Goal: Navigation & Orientation: Find specific page/section

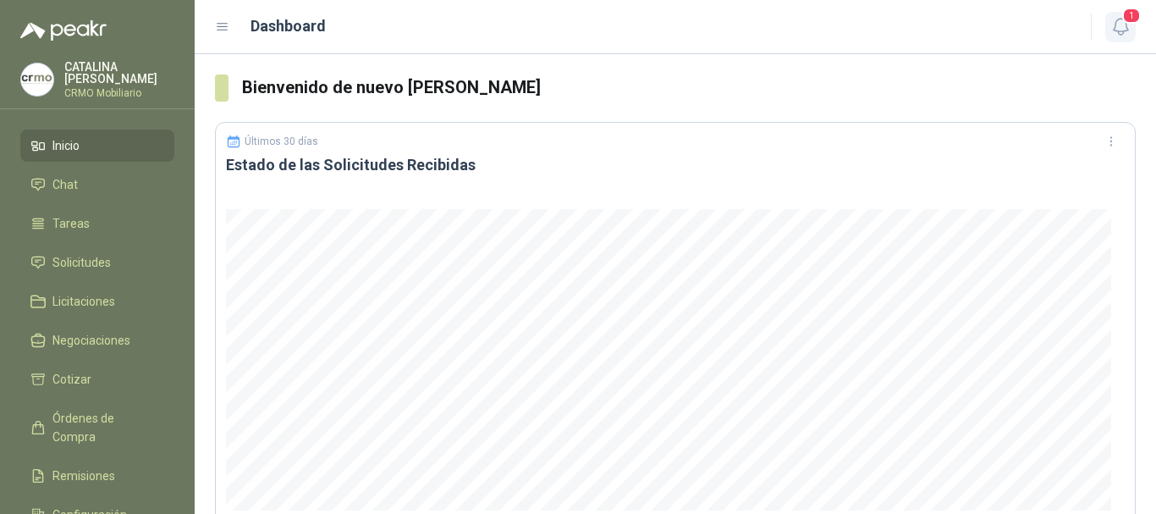
click at [1123, 27] on icon "button" at bounding box center [1120, 26] width 21 height 21
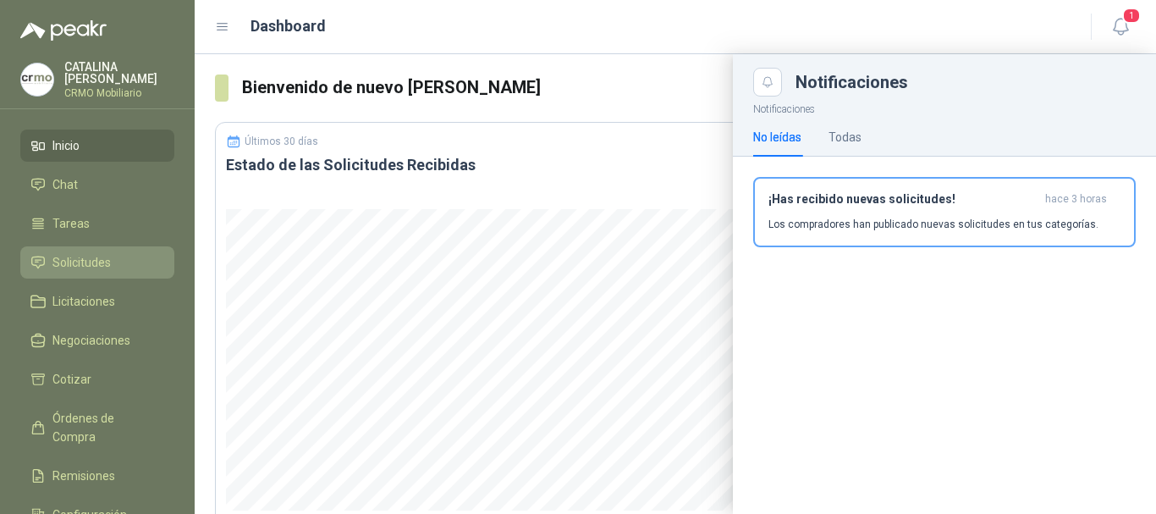
click at [77, 253] on span "Solicitudes" at bounding box center [81, 262] width 58 height 19
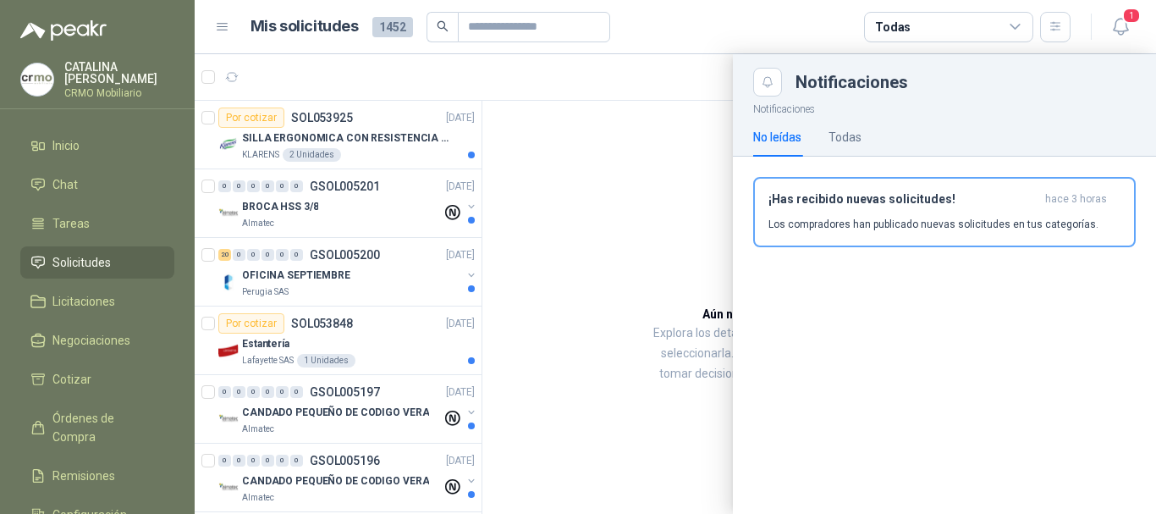
click at [356, 131] on div at bounding box center [676, 284] width 962 height 460
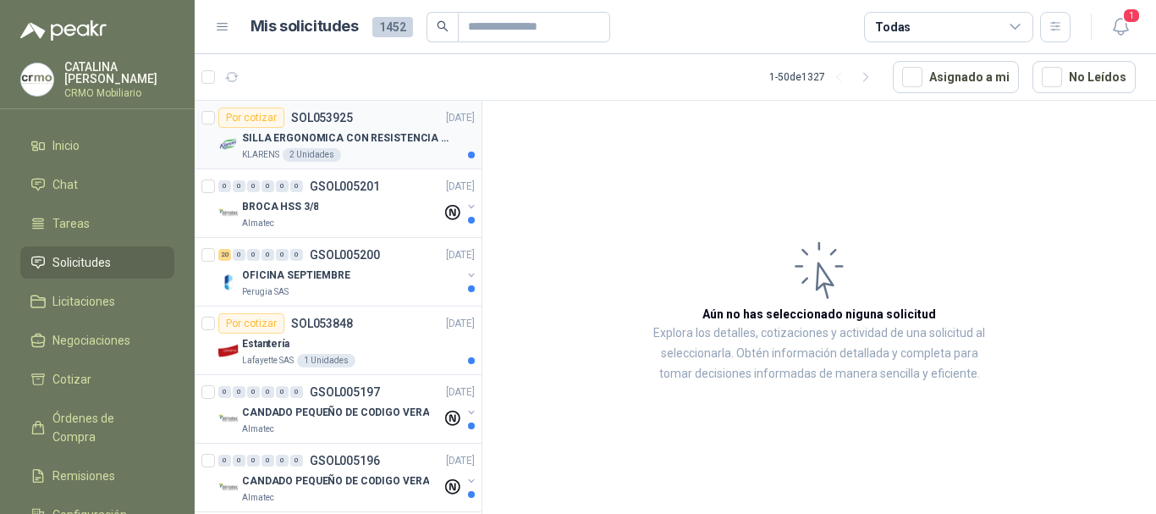
click at [383, 143] on p "SILLA ERGONOMICA CON RESISTENCIA A 150KG" at bounding box center [347, 138] width 211 height 16
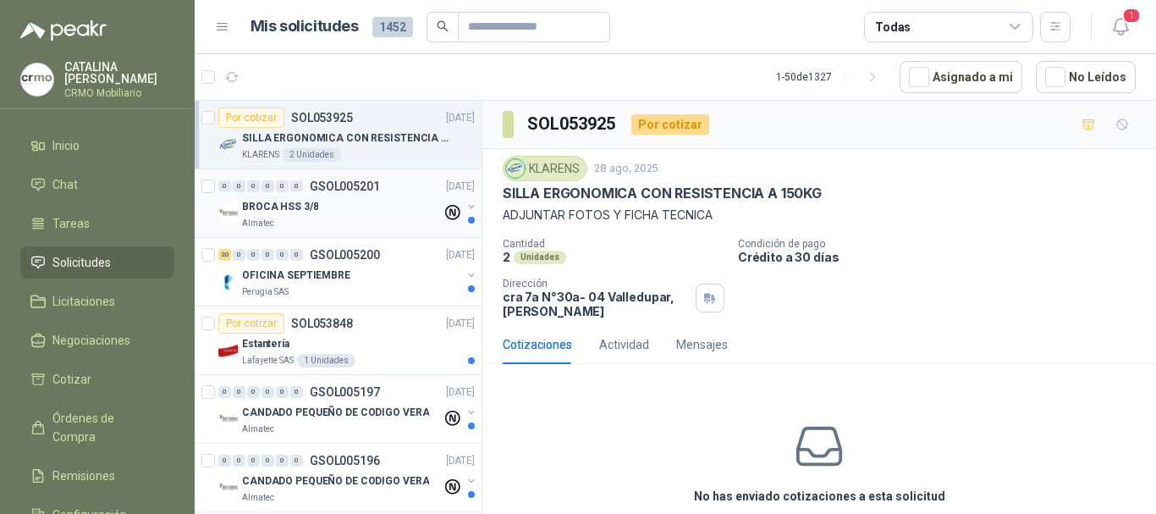
click at [314, 218] on div "Almatec" at bounding box center [342, 224] width 200 height 14
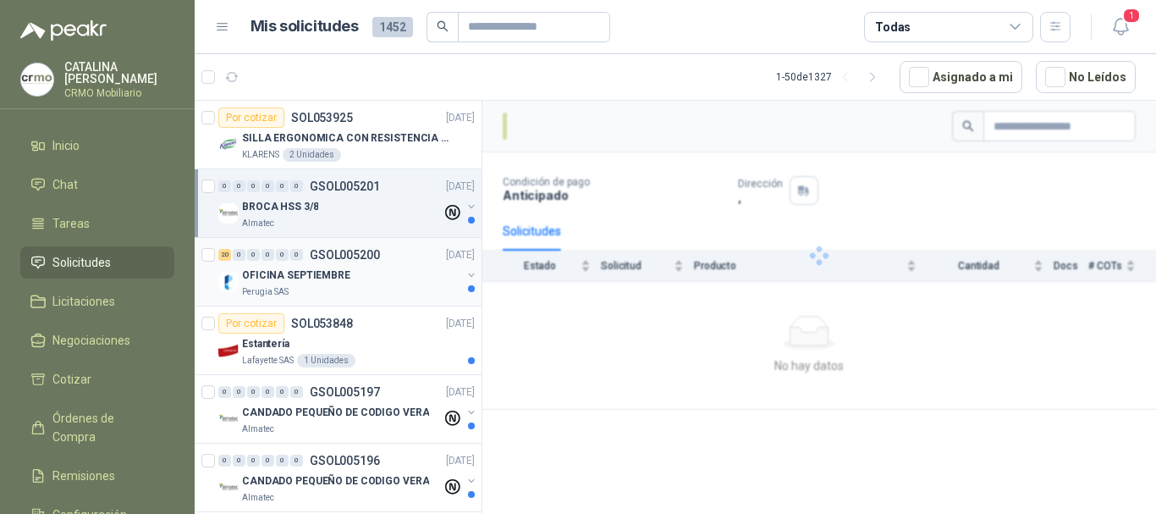
click at [343, 273] on p "OFICINA SEPTIEMBRE" at bounding box center [296, 275] width 108 height 16
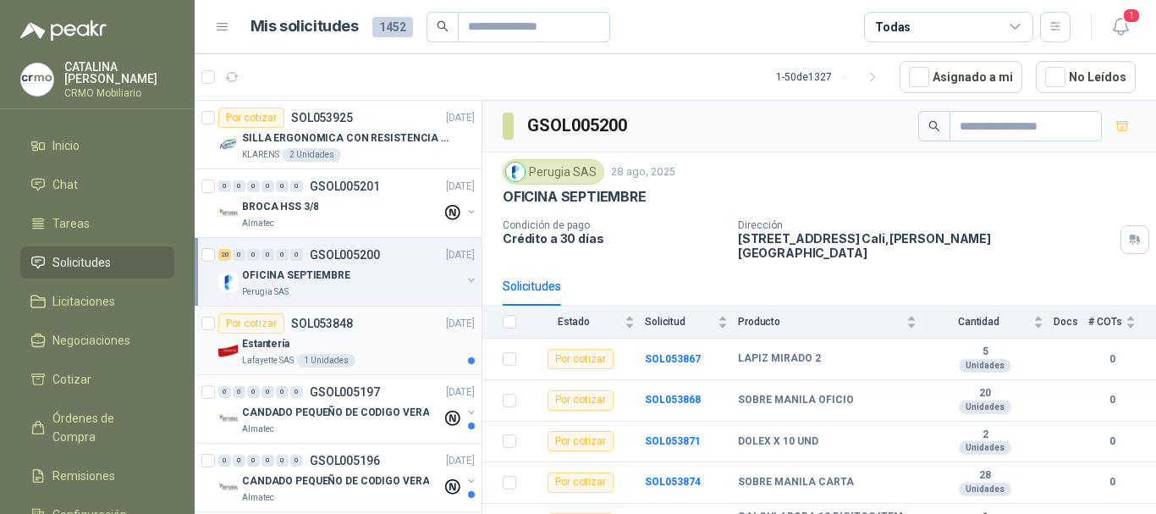
click at [336, 351] on div "Estantería" at bounding box center [358, 343] width 233 height 20
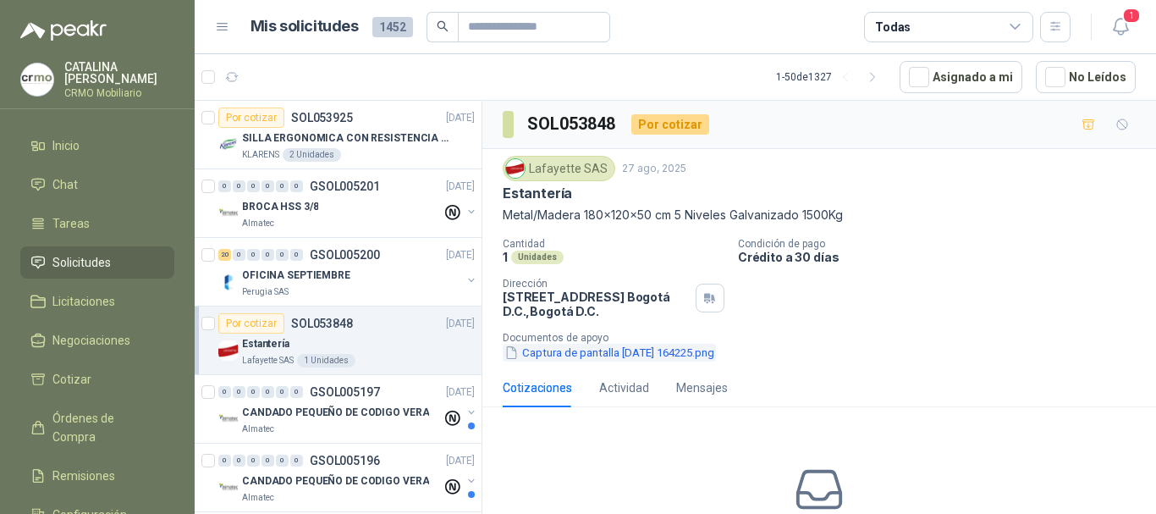
click at [643, 351] on button "Captura de pantalla [DATE] 164225.png" at bounding box center [609, 353] width 213 height 18
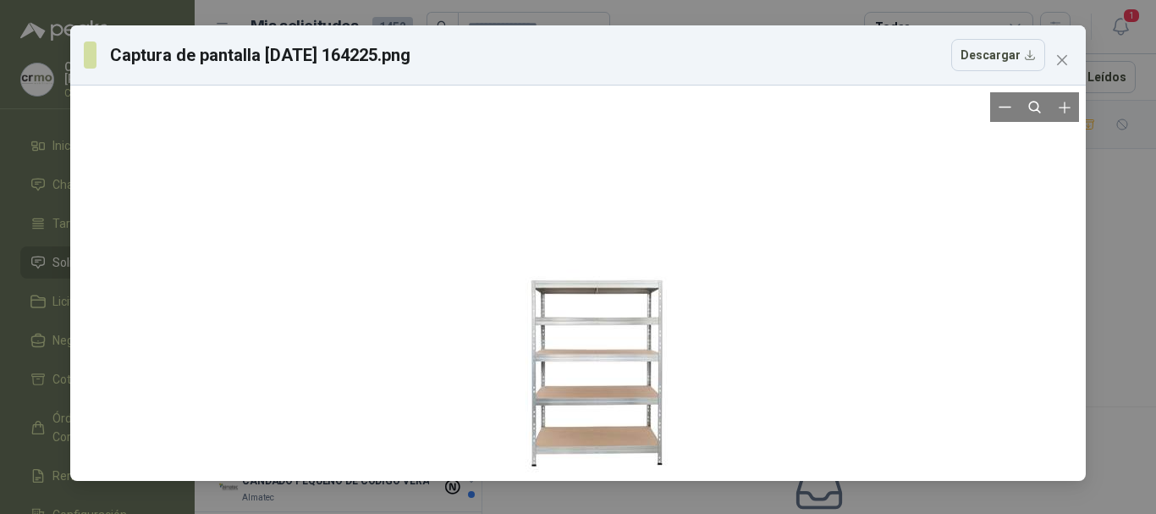
drag, startPoint x: 581, startPoint y: 334, endPoint x: 703, endPoint y: 375, distance: 129.3
click at [680, 376] on div at bounding box center [598, 368] width 164 height 382
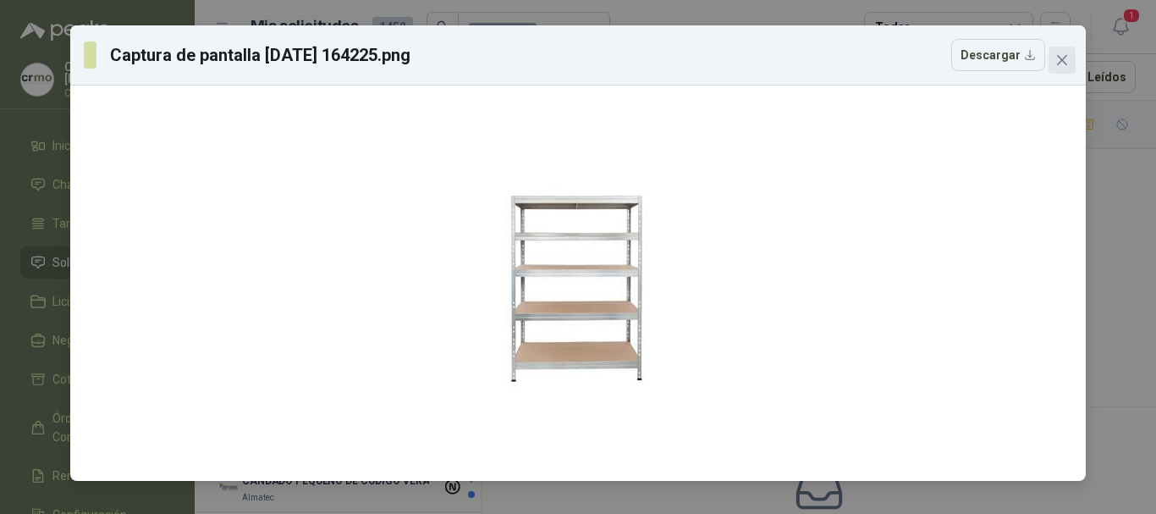
click at [1055, 65] on icon "close" at bounding box center [1062, 60] width 14 height 14
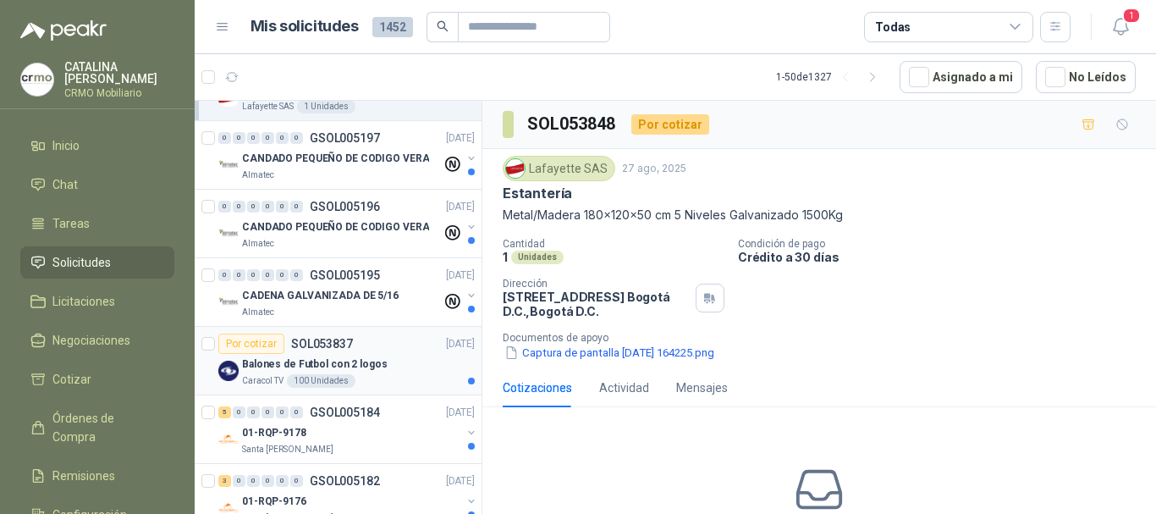
scroll to position [339, 0]
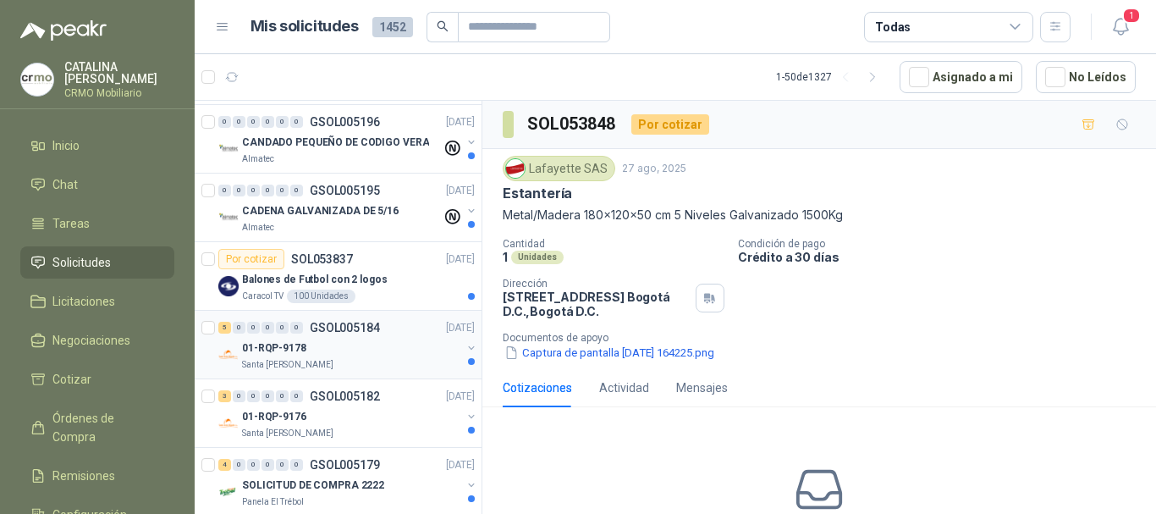
click at [317, 348] on div "01-RQP-9178" at bounding box center [351, 348] width 219 height 20
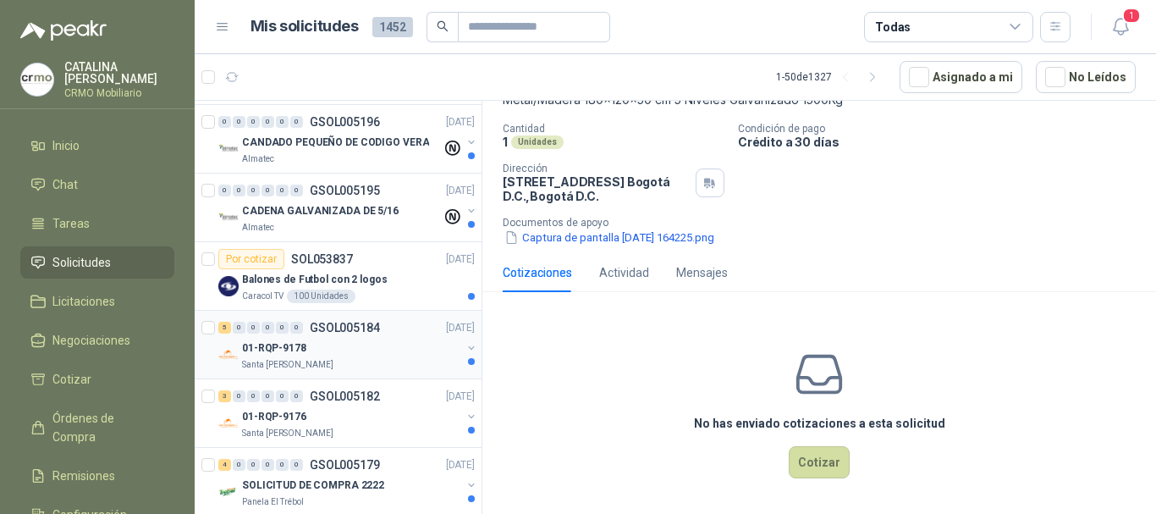
scroll to position [117, 0]
click at [289, 353] on p "01-RQP-9178" at bounding box center [274, 348] width 64 height 16
click at [285, 342] on p "01-RQP-9178" at bounding box center [274, 348] width 64 height 16
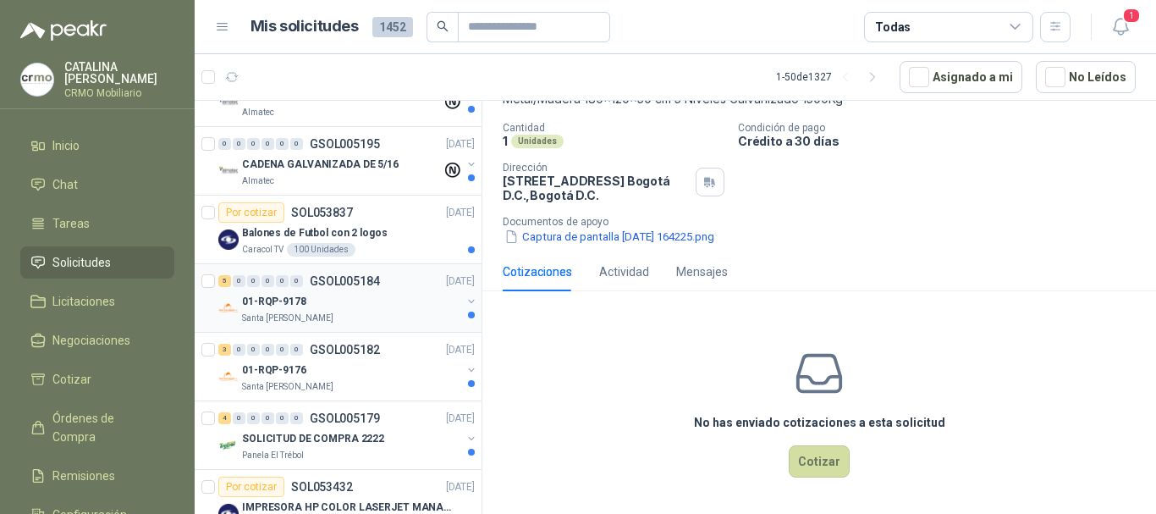
scroll to position [423, 0]
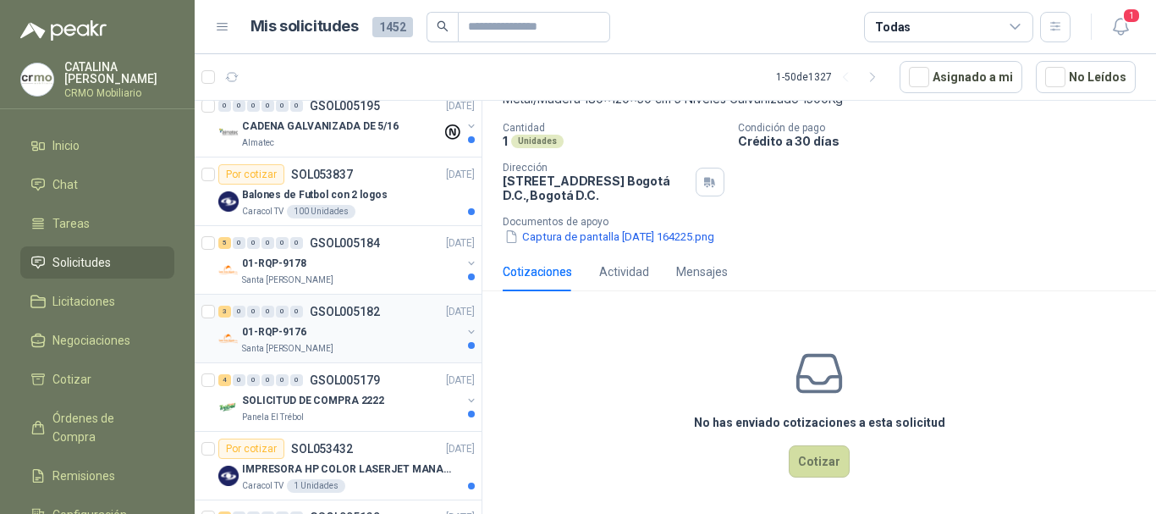
click at [350, 338] on div "01-RQP-9176" at bounding box center [351, 332] width 219 height 20
click at [349, 406] on p "SOLICITUD DE COMPRA 2222" at bounding box center [313, 401] width 142 height 16
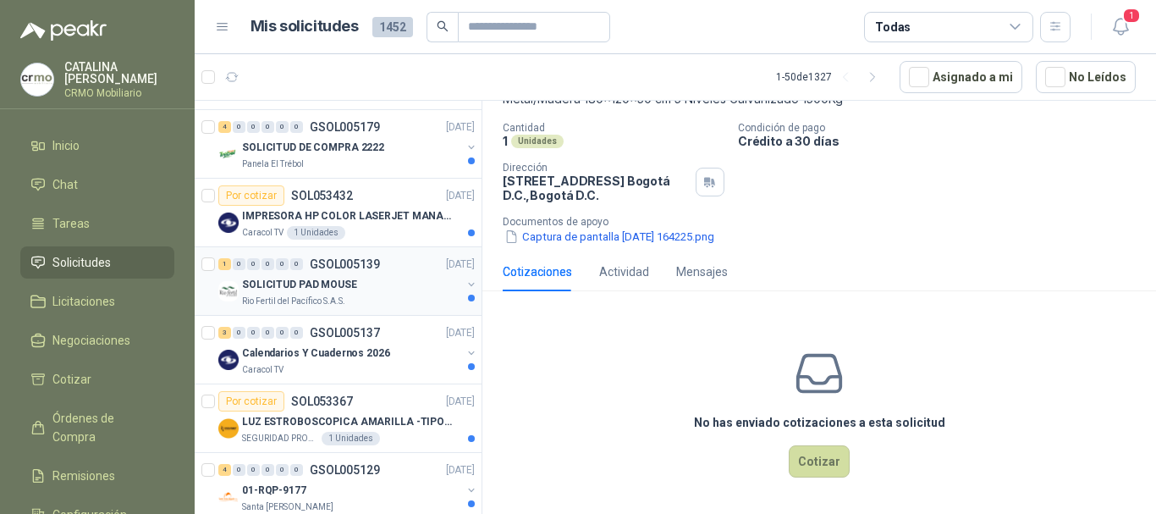
scroll to position [677, 0]
click at [345, 278] on p "SOLICITUD PAD MOUSE" at bounding box center [299, 284] width 115 height 16
click at [367, 344] on p "Calendarios Y Cuadernos 2026" at bounding box center [316, 352] width 148 height 16
click at [347, 410] on div "LUZ ESTROBOSCOPICA AMARILLA -TIPO BALA" at bounding box center [358, 420] width 233 height 20
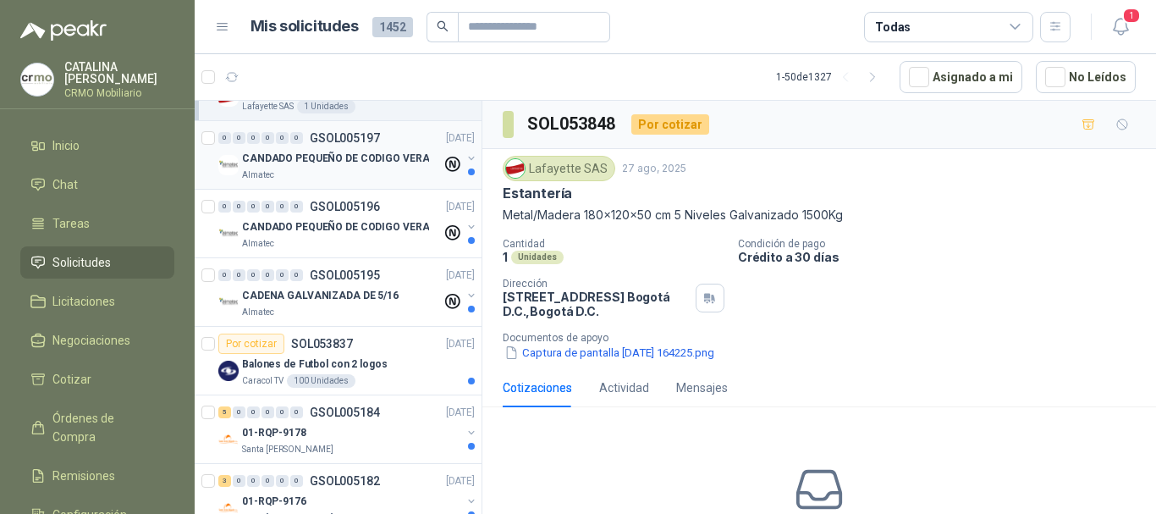
scroll to position [423, 0]
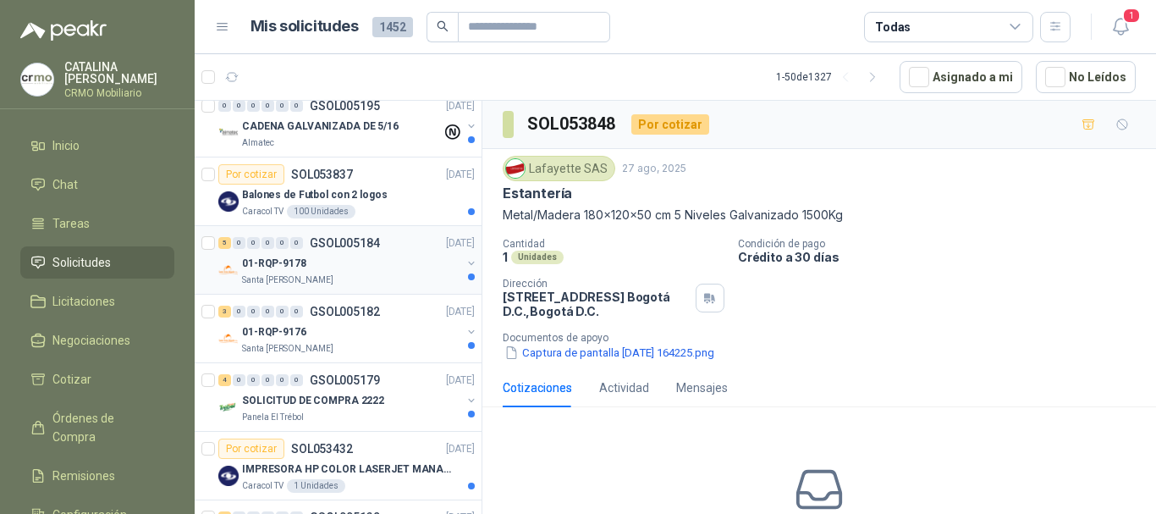
click at [316, 251] on div "5 0 0 0 0 0 GSOL005184 [DATE]" at bounding box center [348, 243] width 260 height 20
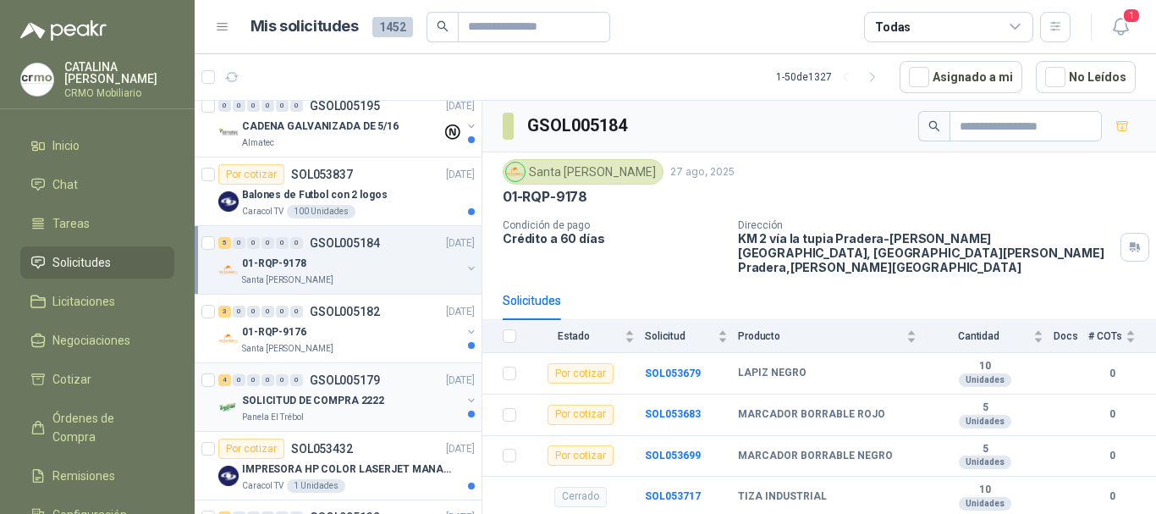
click at [370, 395] on p "SOLICITUD DE COMPRA 2222" at bounding box center [313, 401] width 142 height 16
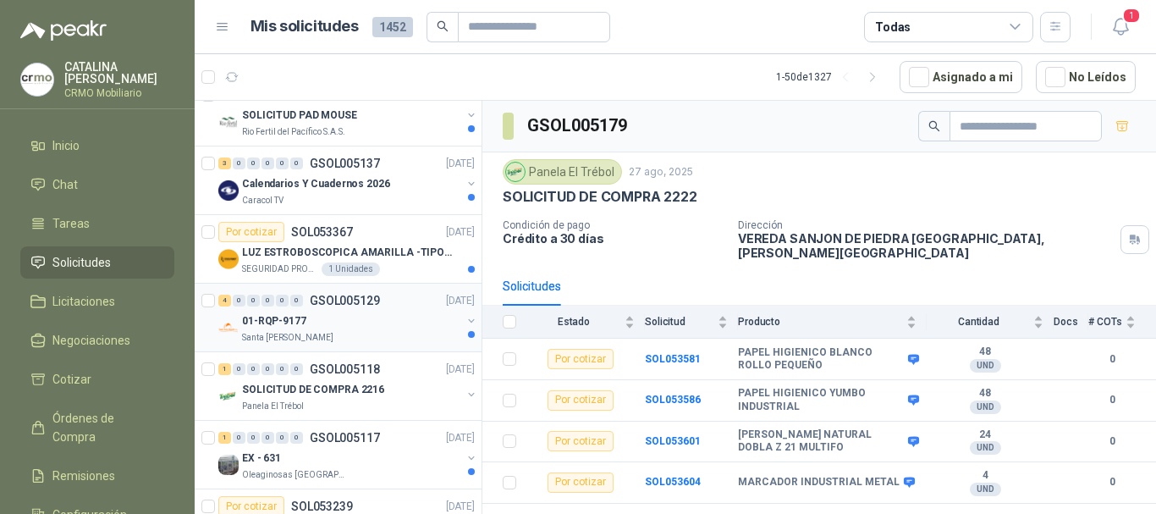
scroll to position [1016, 0]
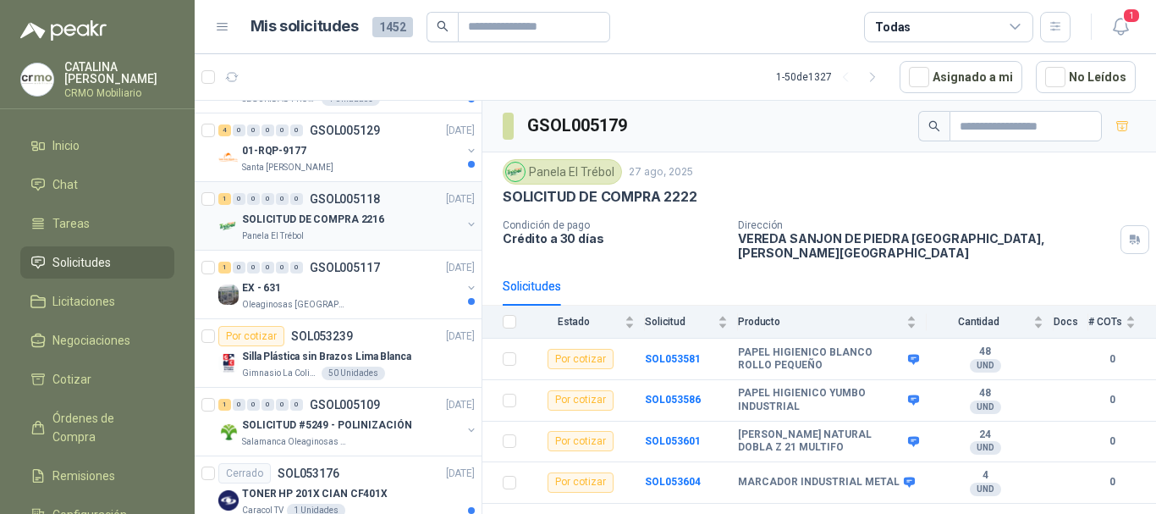
click at [355, 216] on p "SOLICITUD DE COMPRA 2216" at bounding box center [313, 220] width 142 height 16
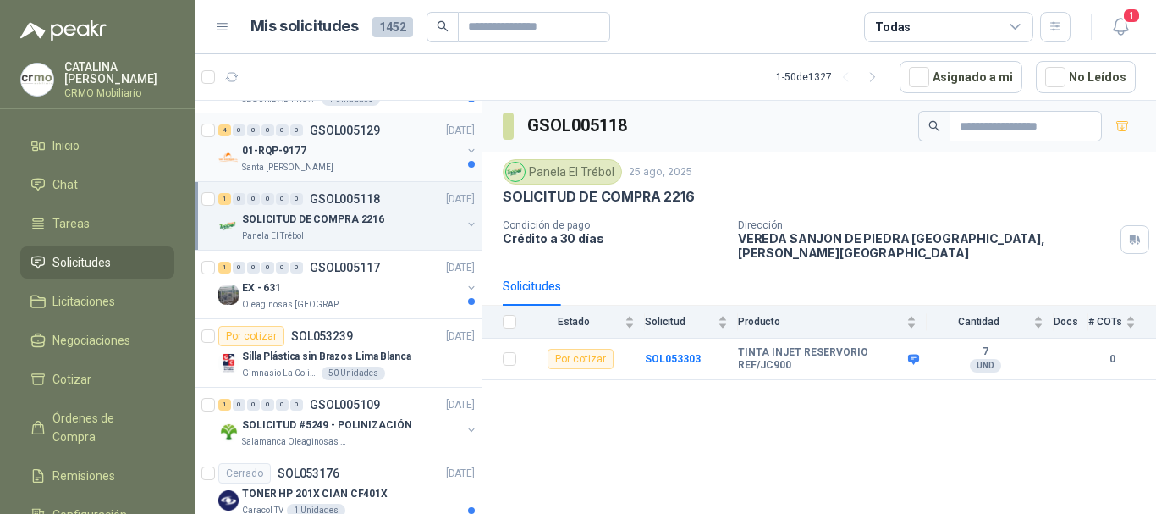
click at [367, 148] on div "01-RQP-9177" at bounding box center [351, 151] width 219 height 20
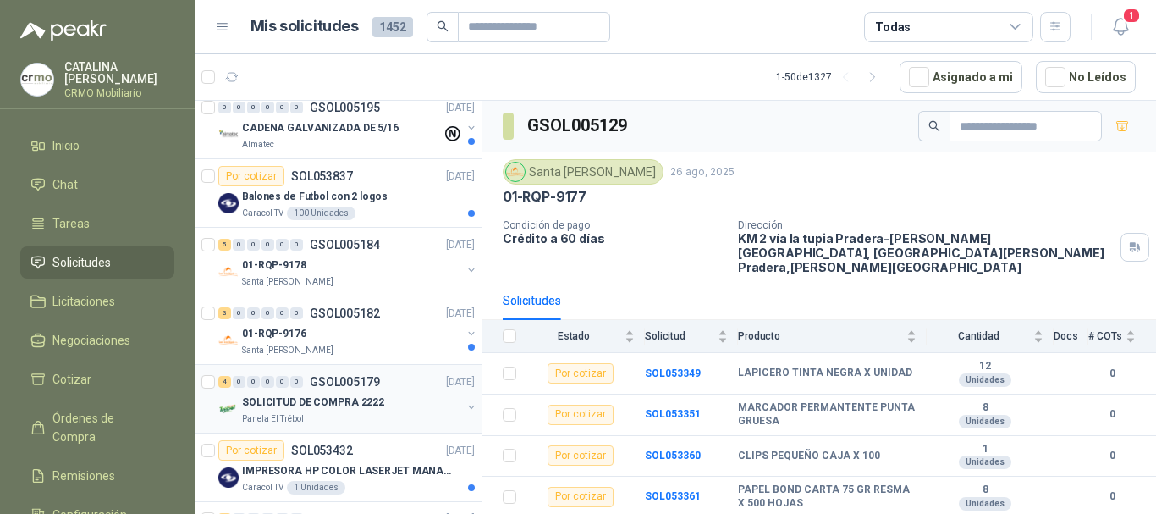
scroll to position [339, 0]
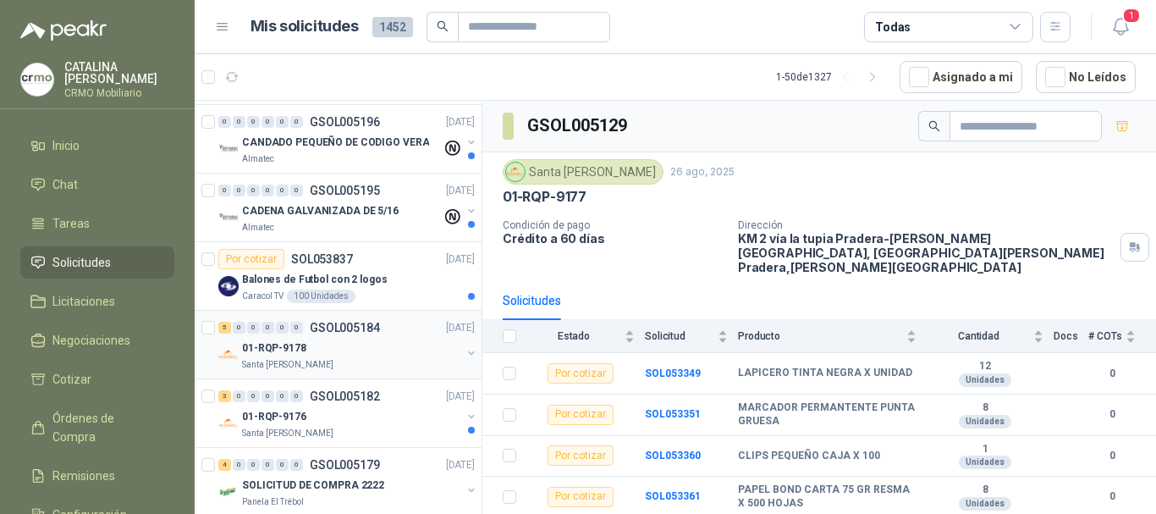
click at [321, 350] on div "01-RQP-9178" at bounding box center [351, 348] width 219 height 20
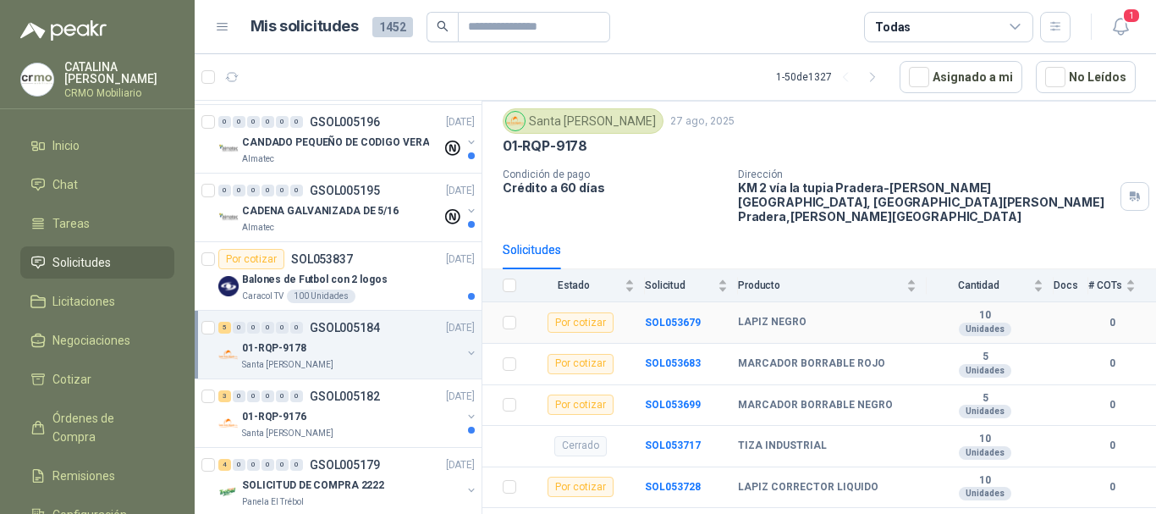
scroll to position [66, 0]
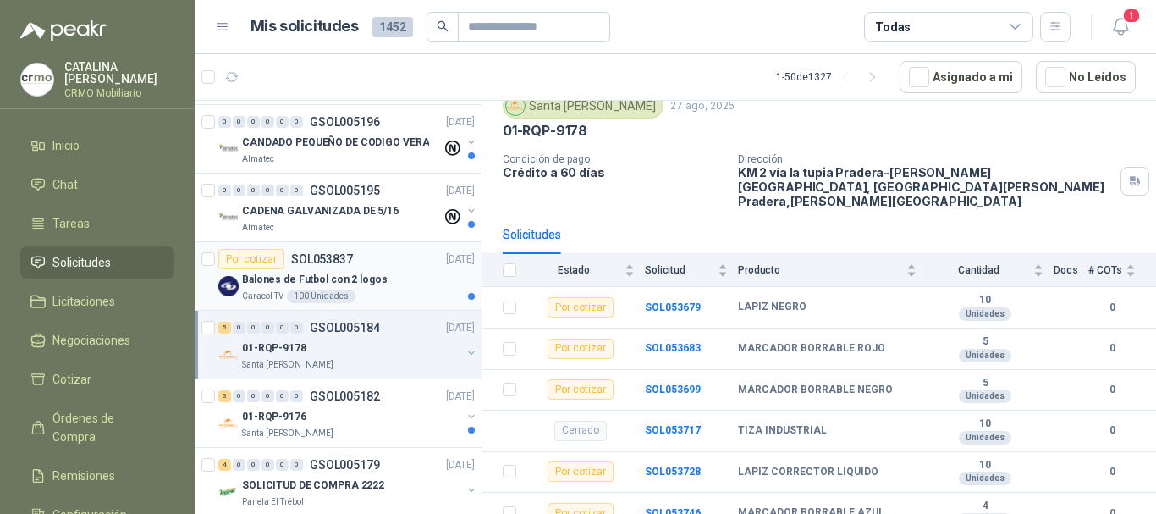
click at [366, 272] on p "Balones de Futbol con 2 logos" at bounding box center [315, 280] width 146 height 16
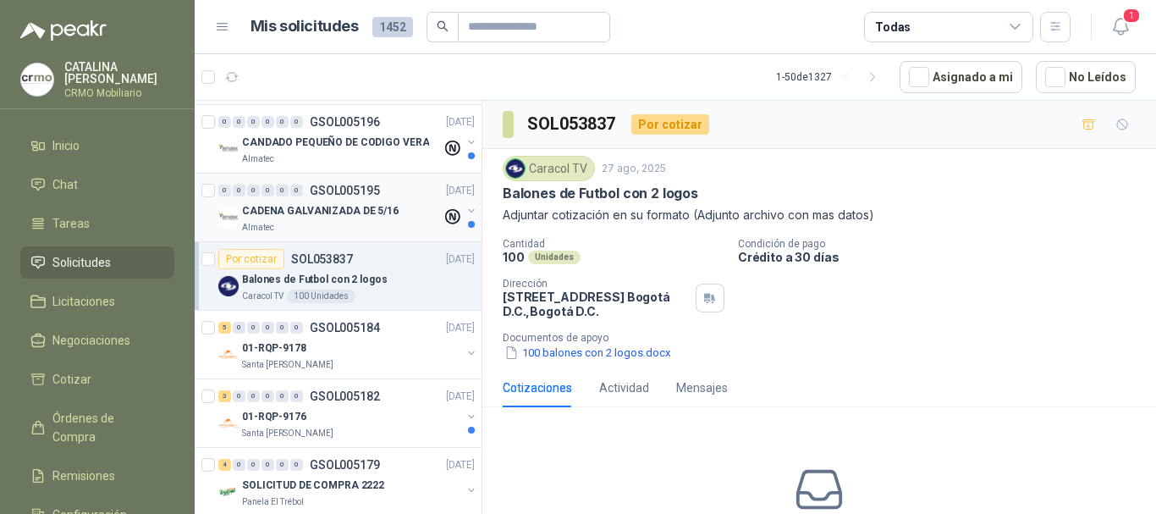
click at [317, 207] on p "CADENA GALVANIZADA DE 5/16" at bounding box center [320, 211] width 157 height 16
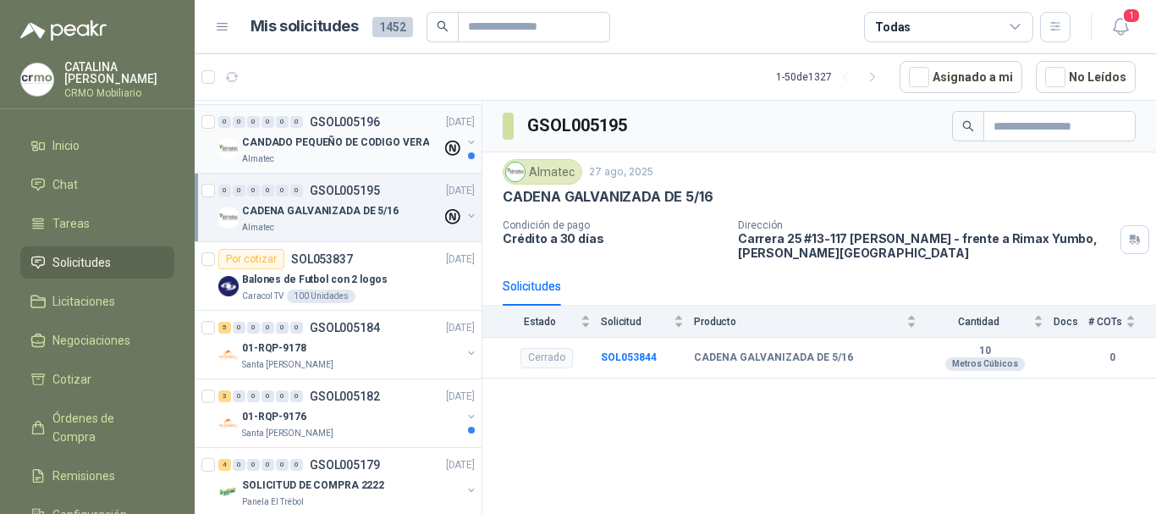
click at [321, 144] on p "CANDADO PEQUEÑO DE CODIGO VERA" at bounding box center [335, 143] width 187 height 16
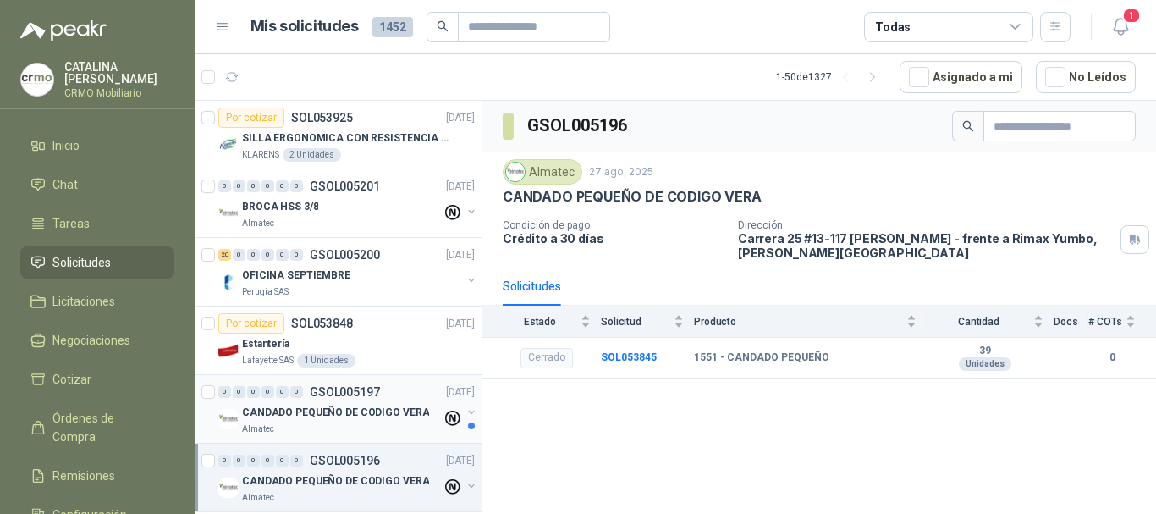
click at [314, 412] on p "CANDADO PEQUEÑO DE CODIGO VERA" at bounding box center [335, 413] width 187 height 16
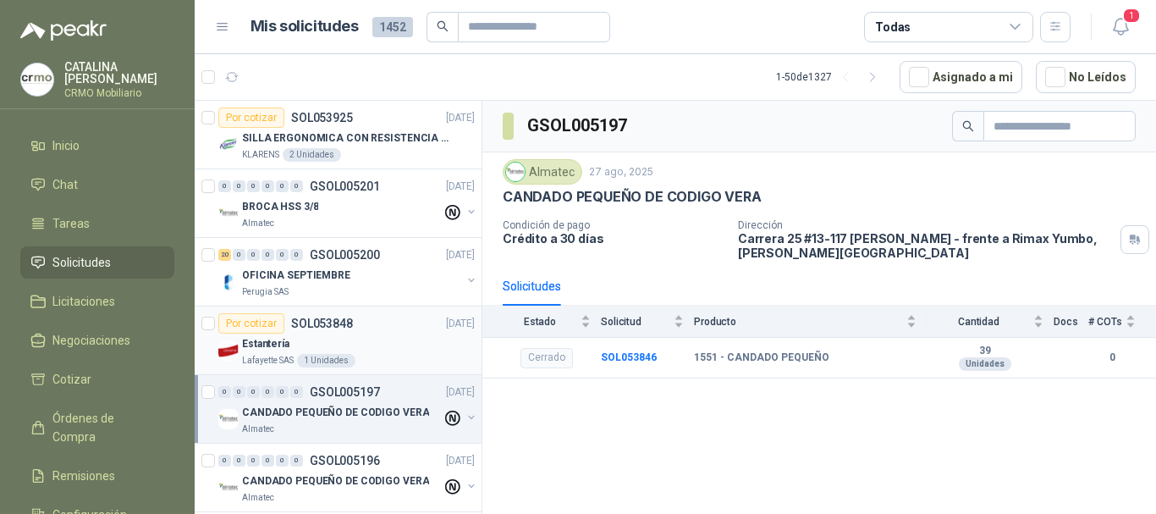
click at [367, 310] on article "Por cotizar SOL053848 [DATE] Estantería Lafayette SAS 1 Unidades" at bounding box center [338, 340] width 287 height 69
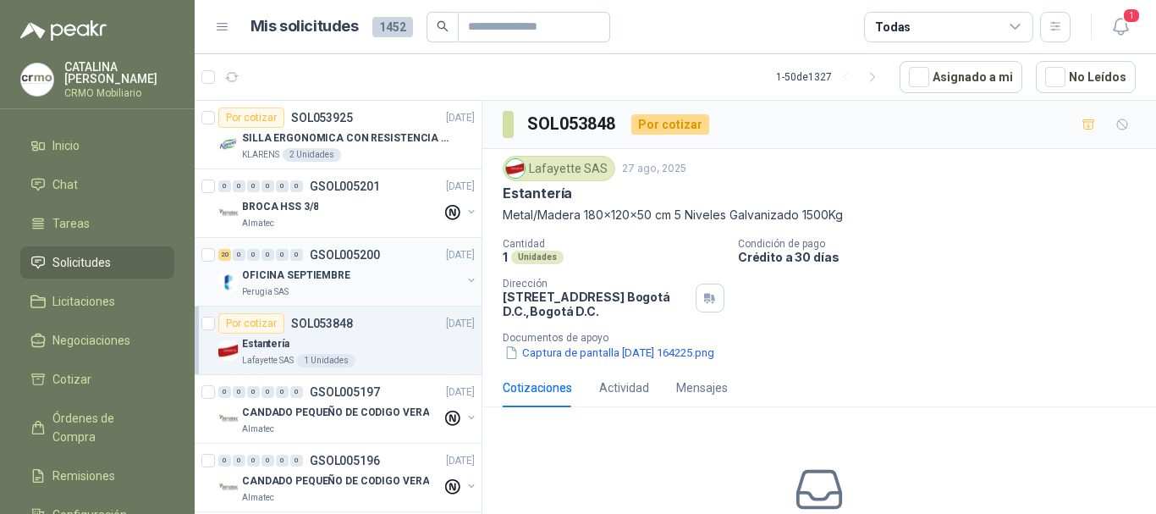
click at [361, 285] on div "Perugia SAS" at bounding box center [351, 292] width 219 height 14
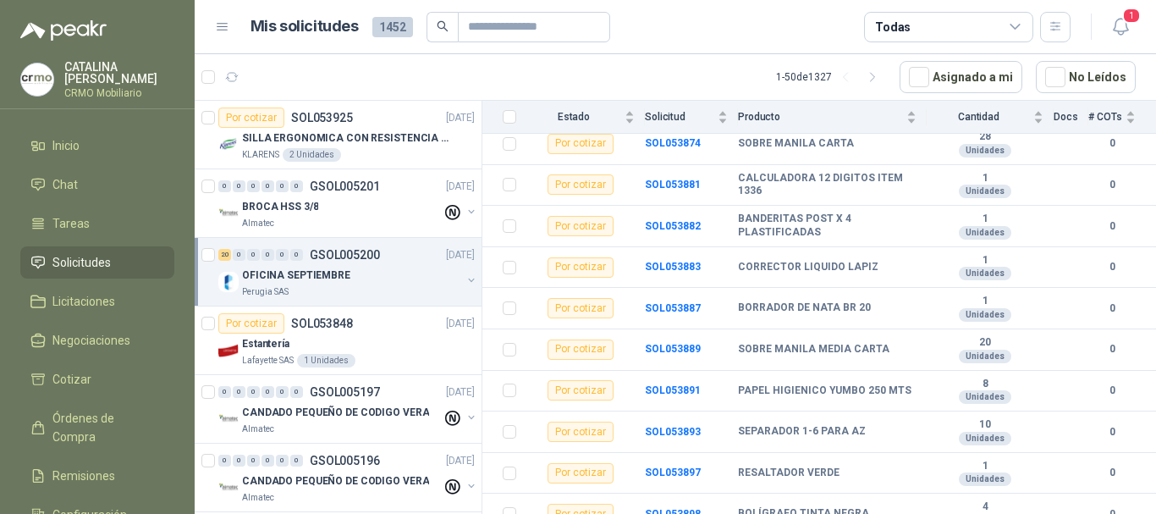
scroll to position [630, 0]
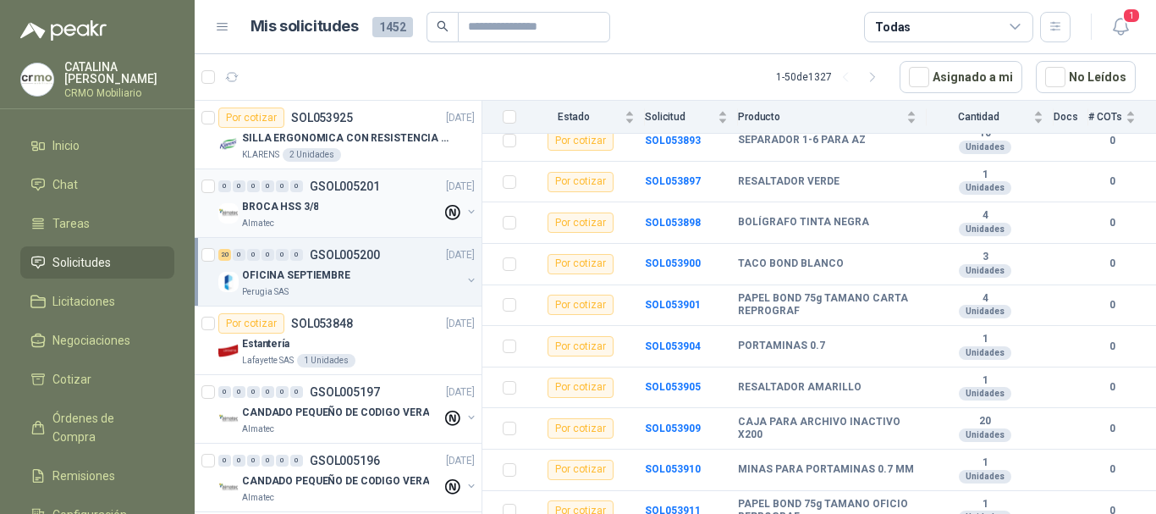
click at [355, 216] on div "BROCA HSS 3/8" at bounding box center [342, 206] width 200 height 20
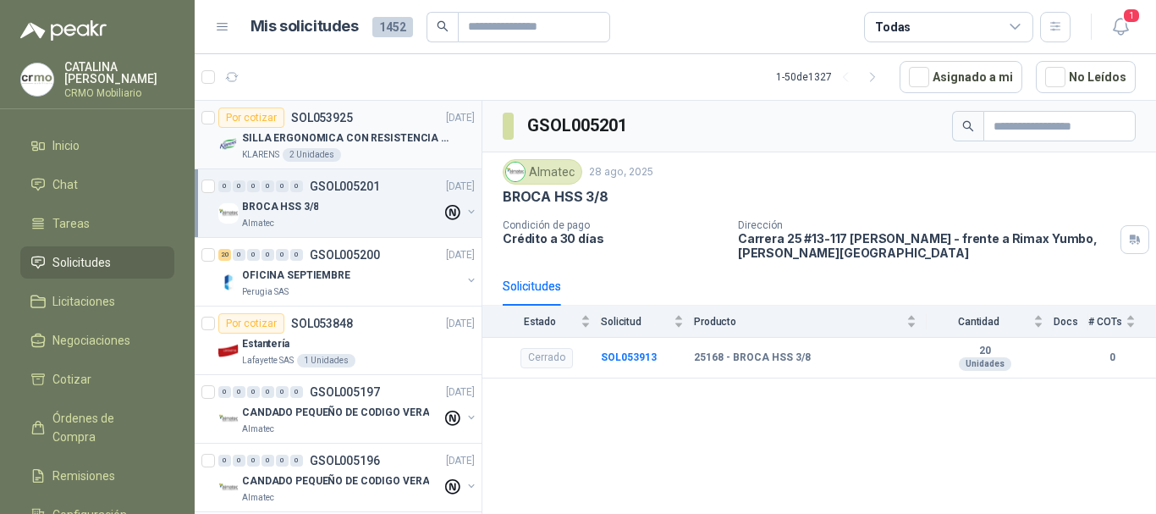
click at [378, 140] on p "SILLA ERGONOMICA CON RESISTENCIA A 150KG" at bounding box center [347, 138] width 211 height 16
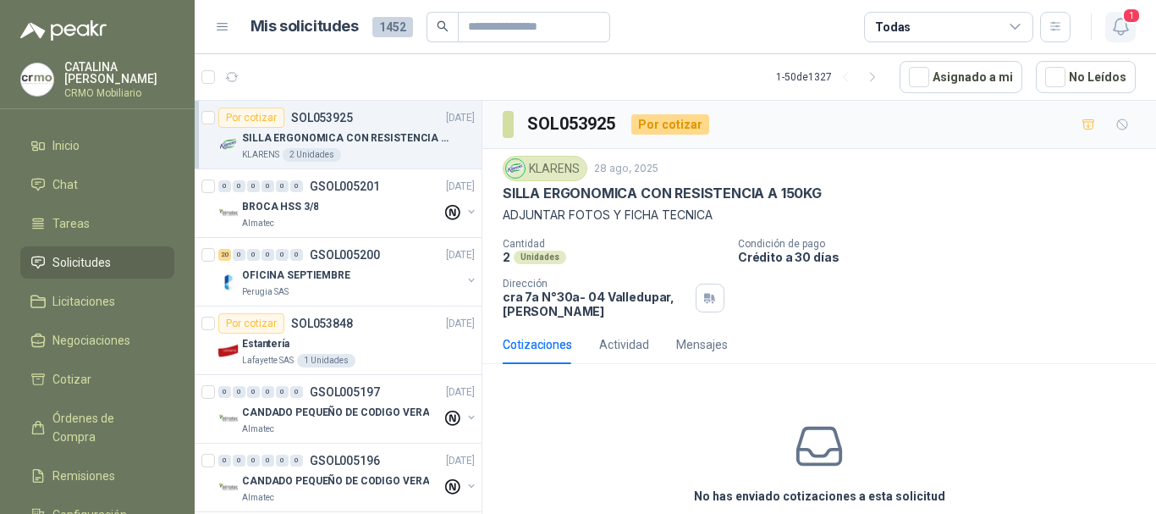
click at [1113, 29] on icon "button" at bounding box center [1120, 26] width 21 height 21
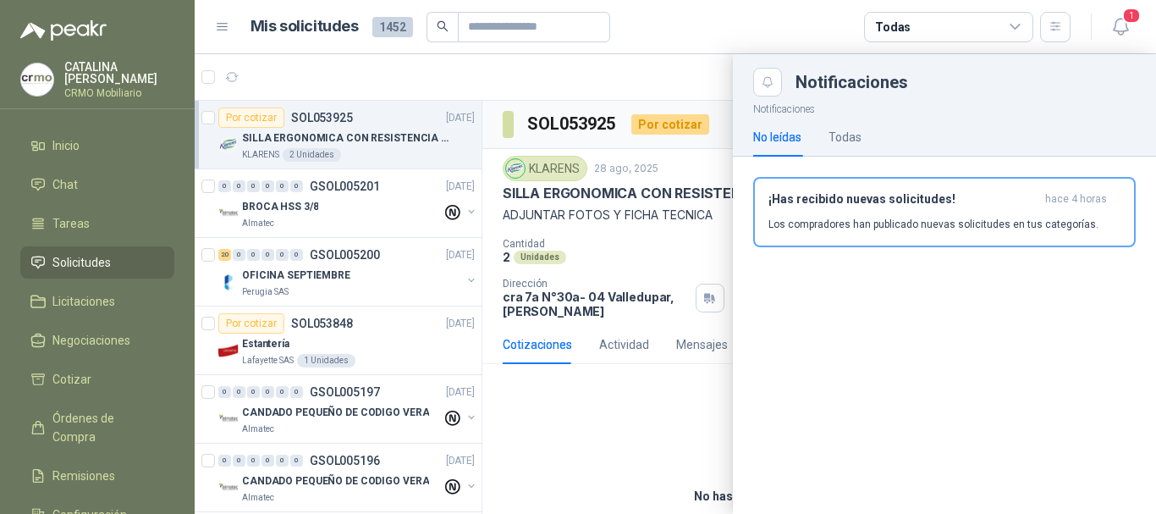
click at [862, 124] on div "No leídas Todas" at bounding box center [944, 137] width 383 height 39
click at [852, 133] on div "Todas" at bounding box center [845, 137] width 33 height 19
click at [105, 263] on span "Solicitudes" at bounding box center [81, 262] width 58 height 19
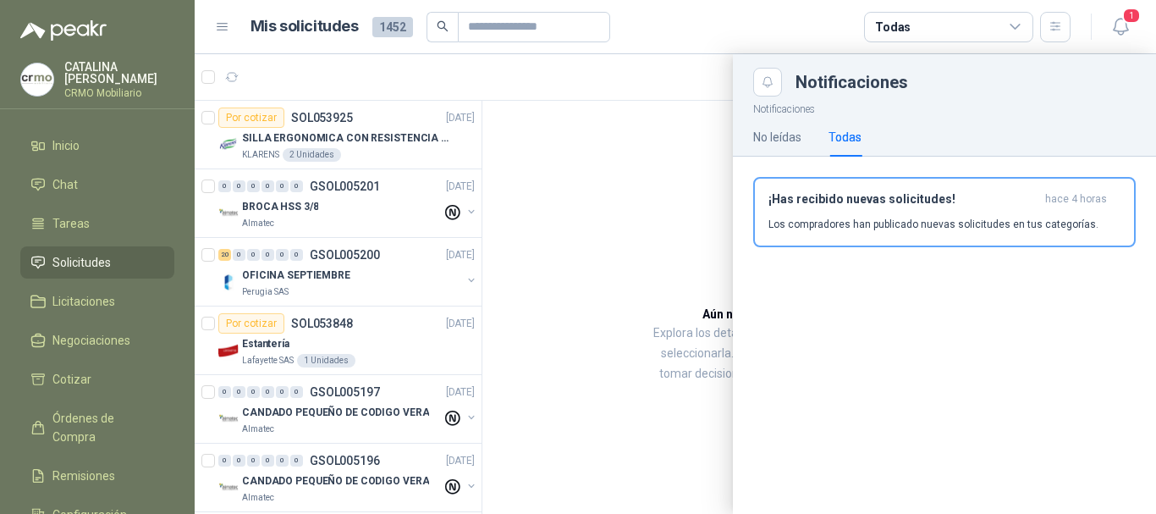
click at [118, 256] on li "Solicitudes" at bounding box center [97, 262] width 134 height 19
click at [616, 169] on div at bounding box center [676, 284] width 962 height 460
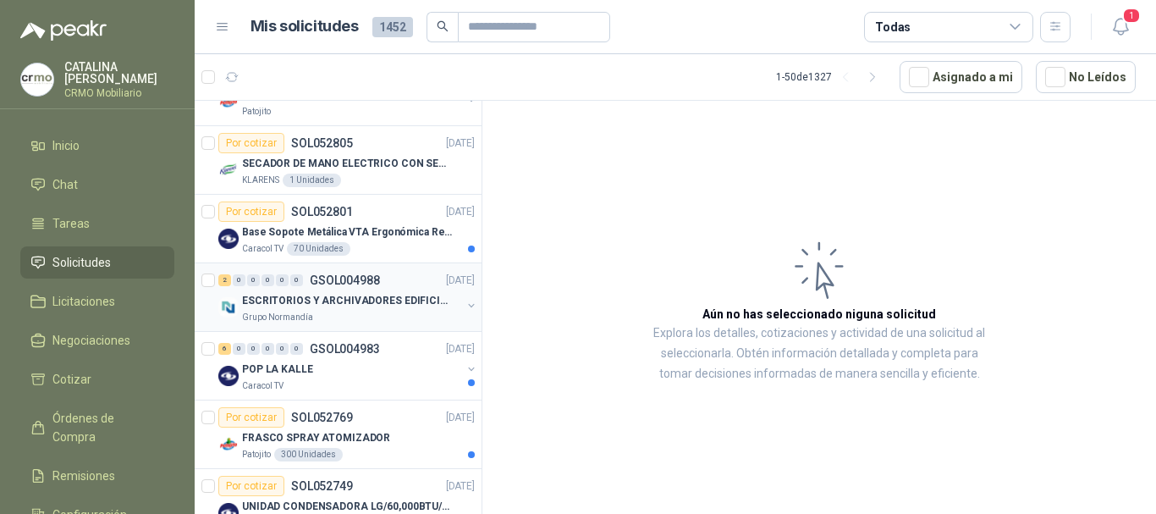
scroll to position [1777, 0]
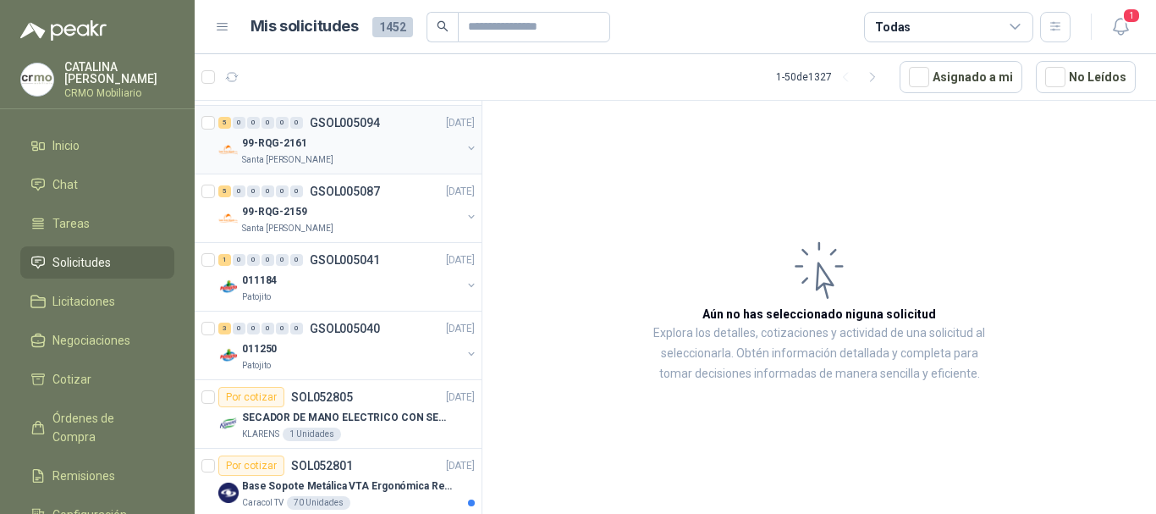
click at [355, 147] on div "99-RQG-2161" at bounding box center [351, 143] width 219 height 20
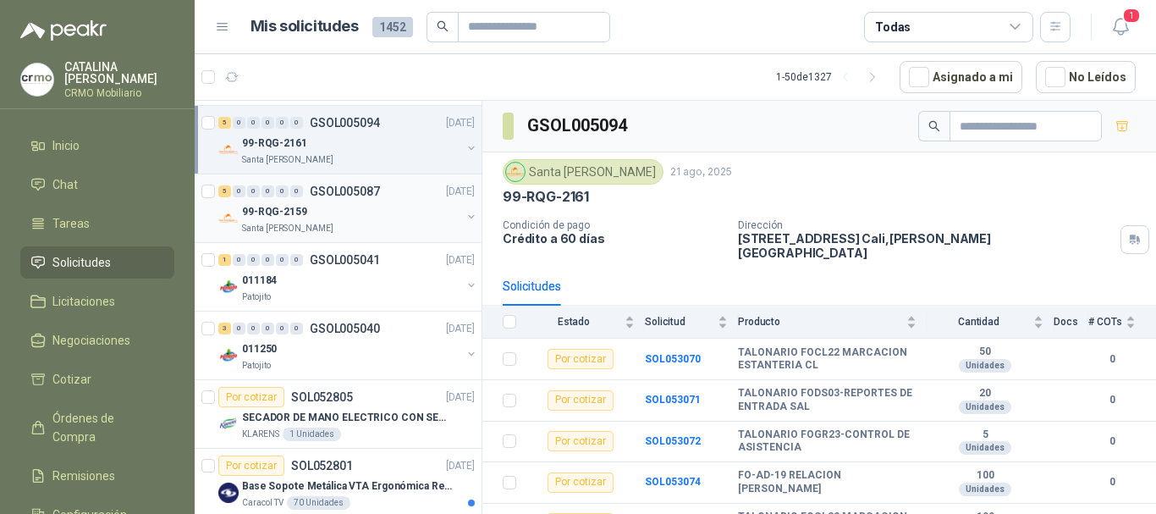
click at [322, 194] on p "GSOL005087" at bounding box center [345, 191] width 70 height 12
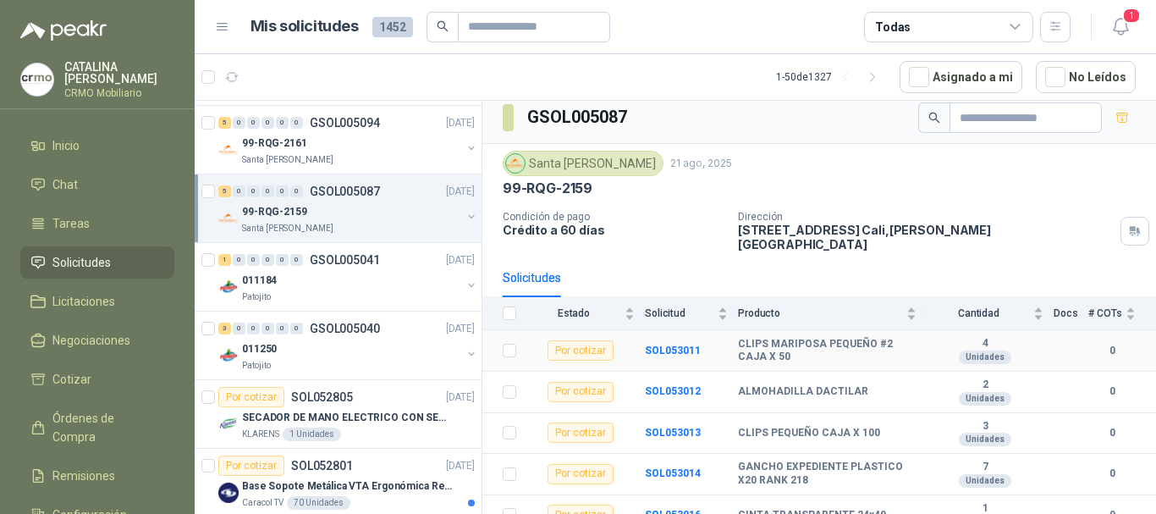
scroll to position [13, 0]
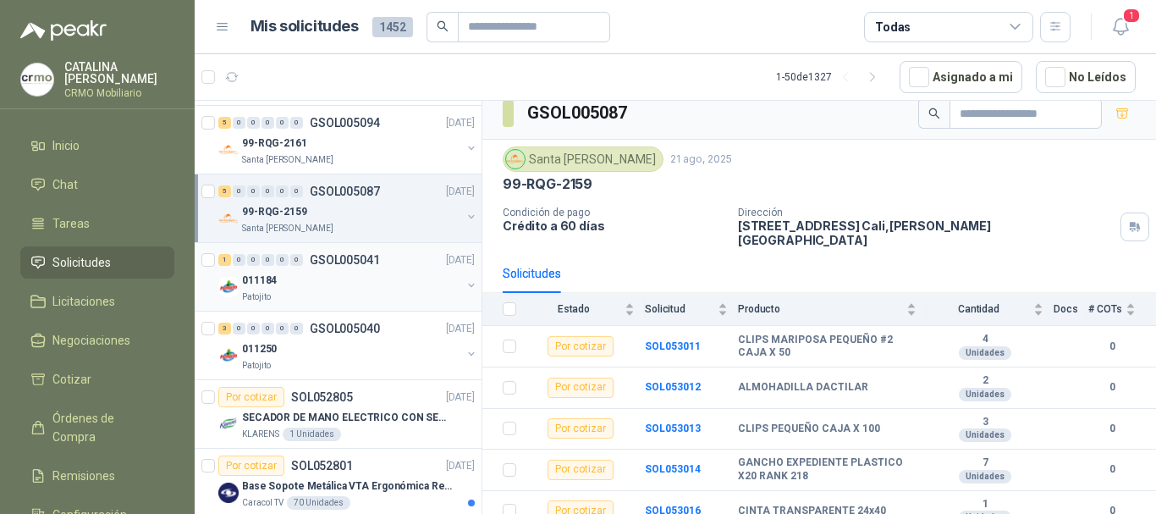
click at [274, 304] on div "1 0 0 0 0 0 GSOL005041 [DATE] 011184 Patojito" at bounding box center [338, 277] width 287 height 69
click at [320, 358] on div "011250" at bounding box center [351, 349] width 219 height 20
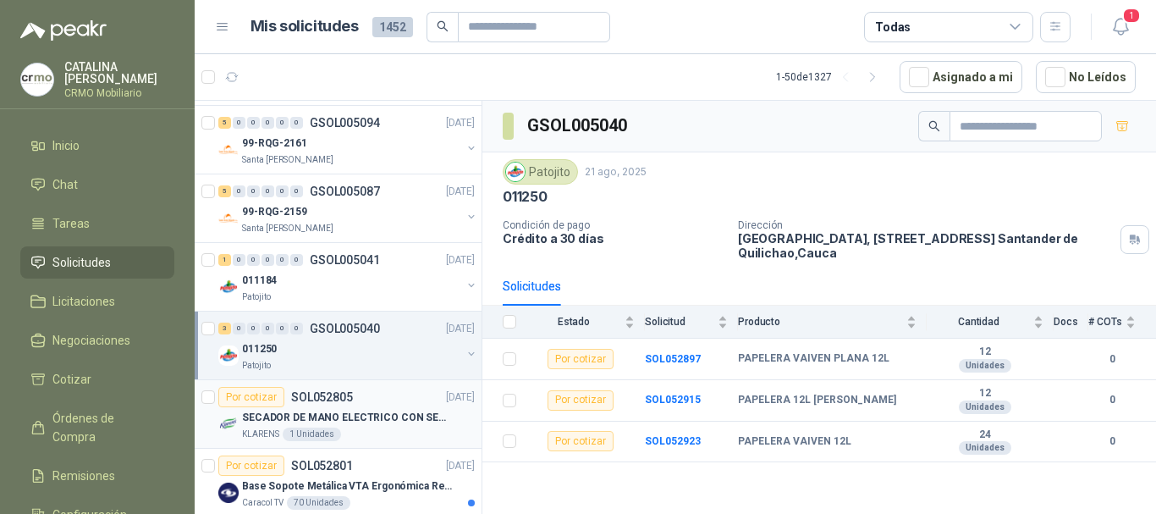
click at [358, 401] on div "Por cotizar SOL052805 [DATE]" at bounding box center [346, 397] width 256 height 20
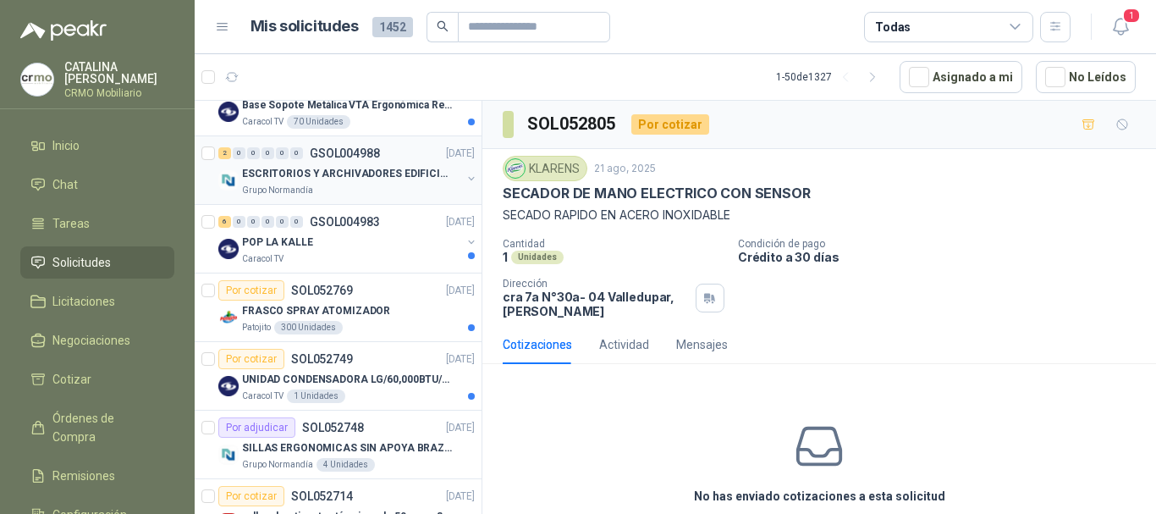
scroll to position [2201, 0]
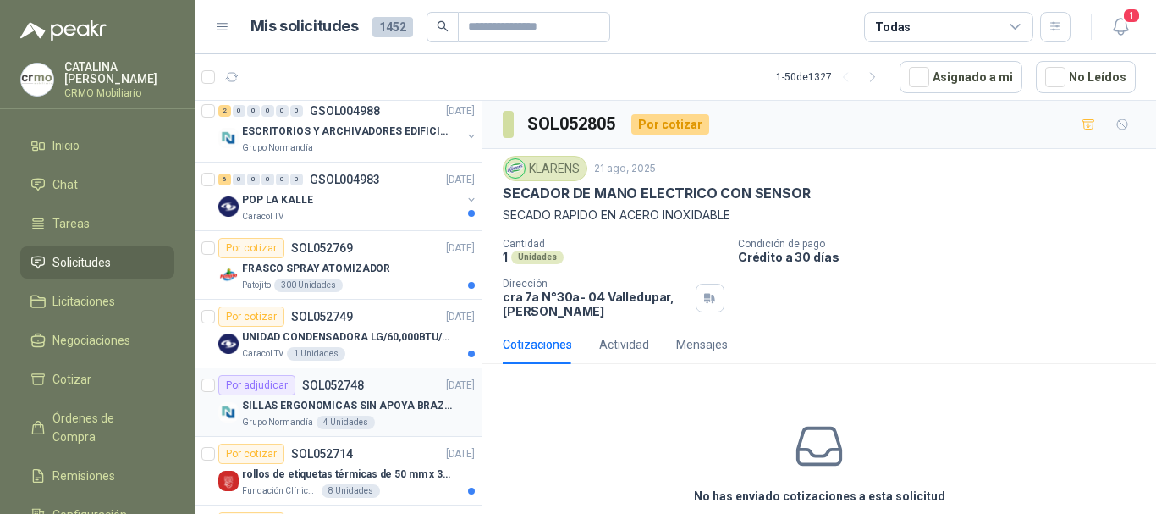
click at [401, 390] on div "Por adjudicar SOL052748 [DATE]" at bounding box center [346, 385] width 256 height 20
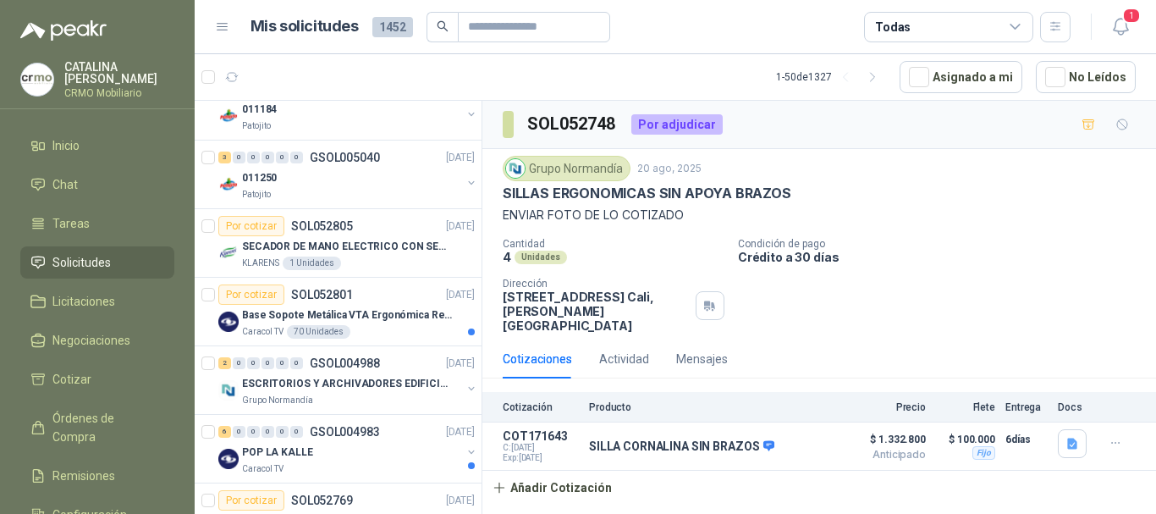
scroll to position [1947, 0]
click at [349, 371] on p "GSOL004988" at bounding box center [345, 365] width 70 height 12
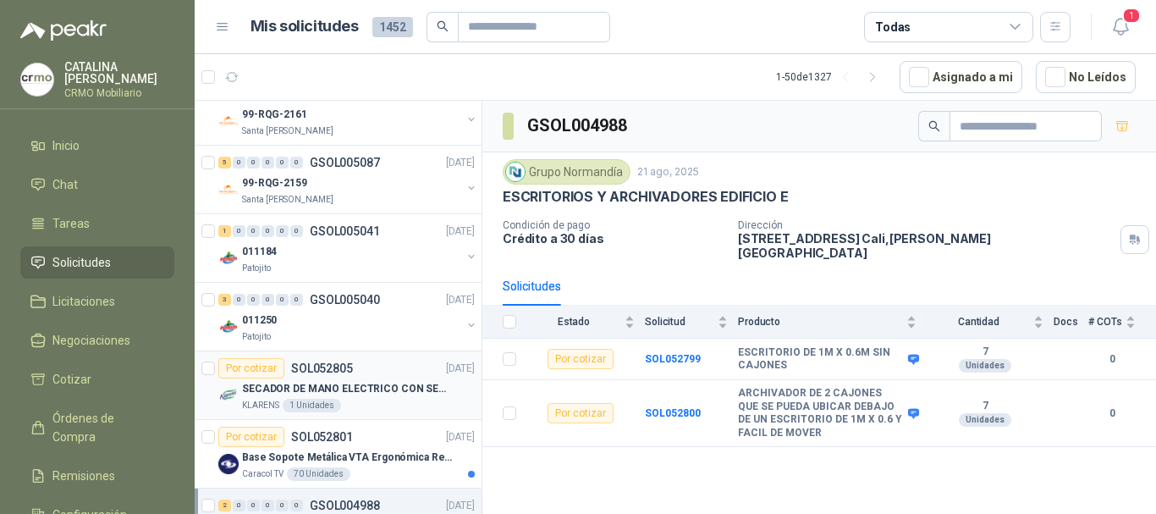
scroll to position [1693, 0]
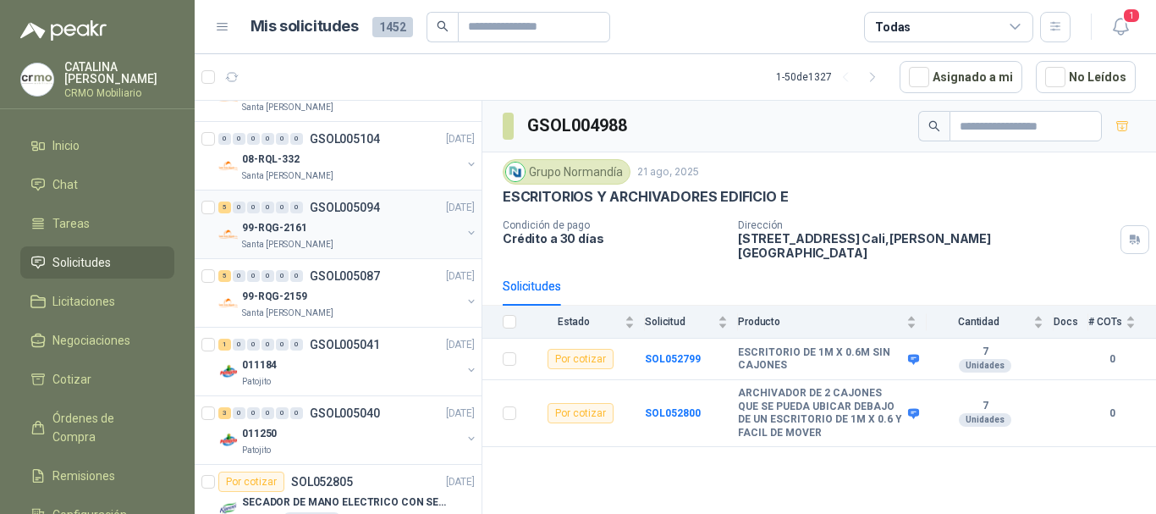
click at [322, 231] on div "99-RQG-2161" at bounding box center [351, 228] width 219 height 20
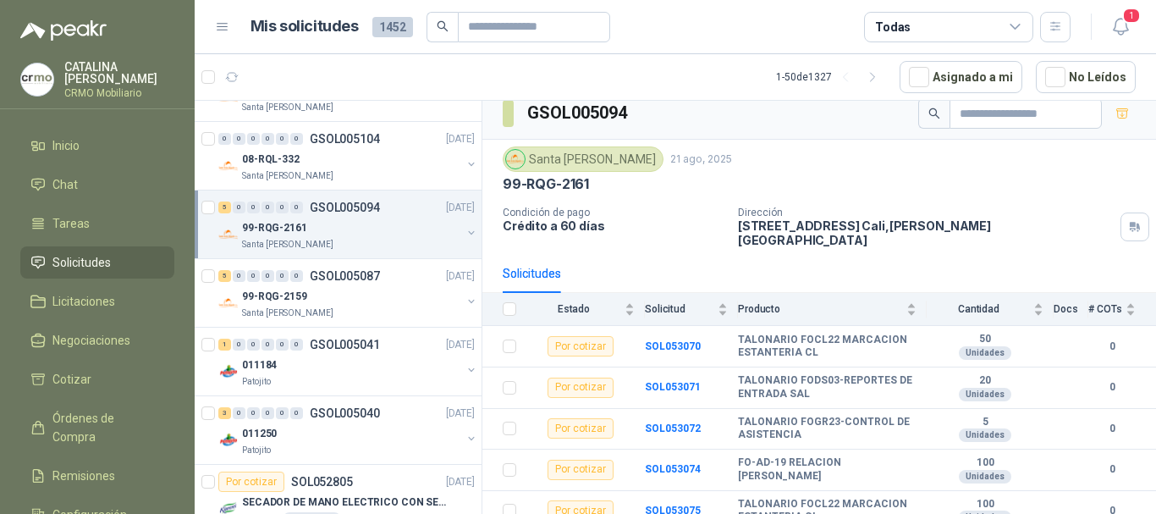
scroll to position [1608, 0]
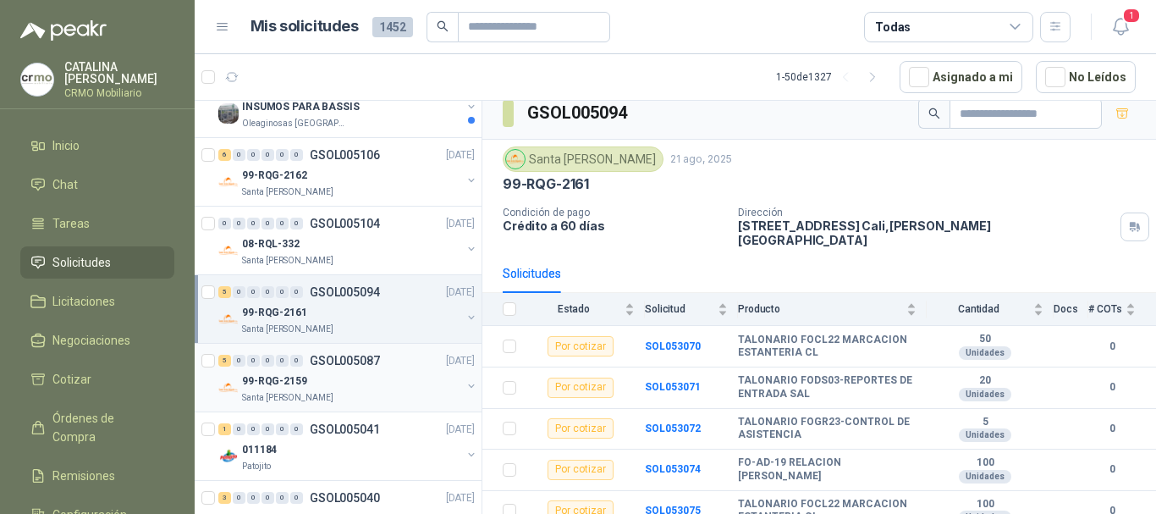
click at [335, 400] on div "Santa [PERSON_NAME]" at bounding box center [351, 398] width 219 height 14
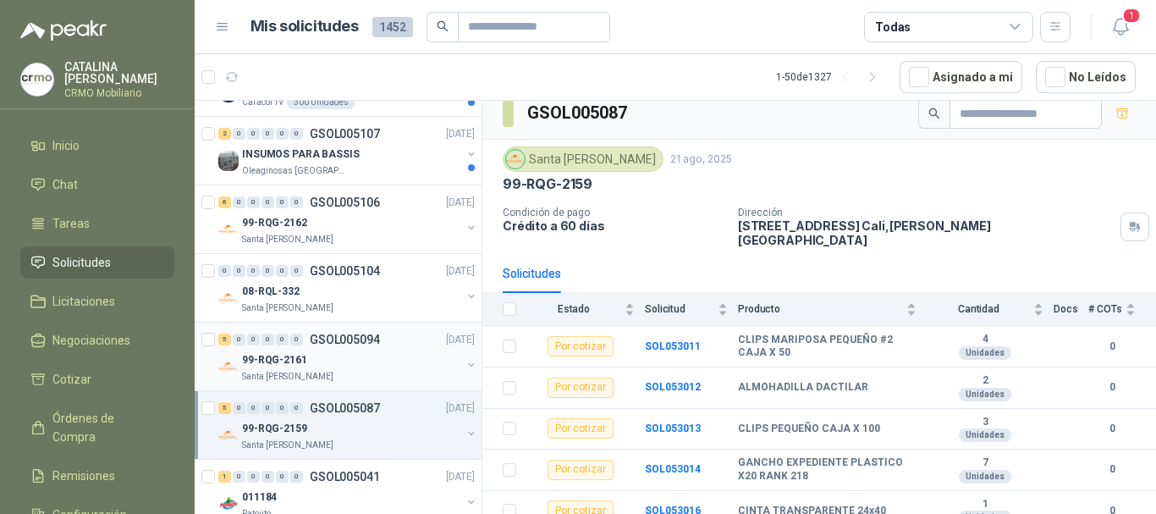
scroll to position [1524, 0]
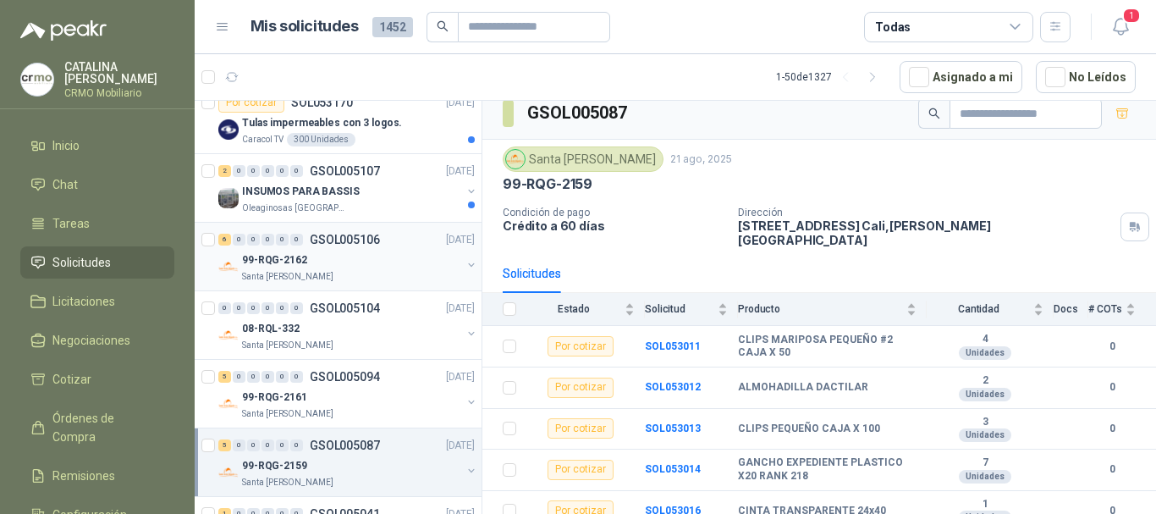
click at [303, 256] on p "99-RQG-2162" at bounding box center [274, 260] width 65 height 16
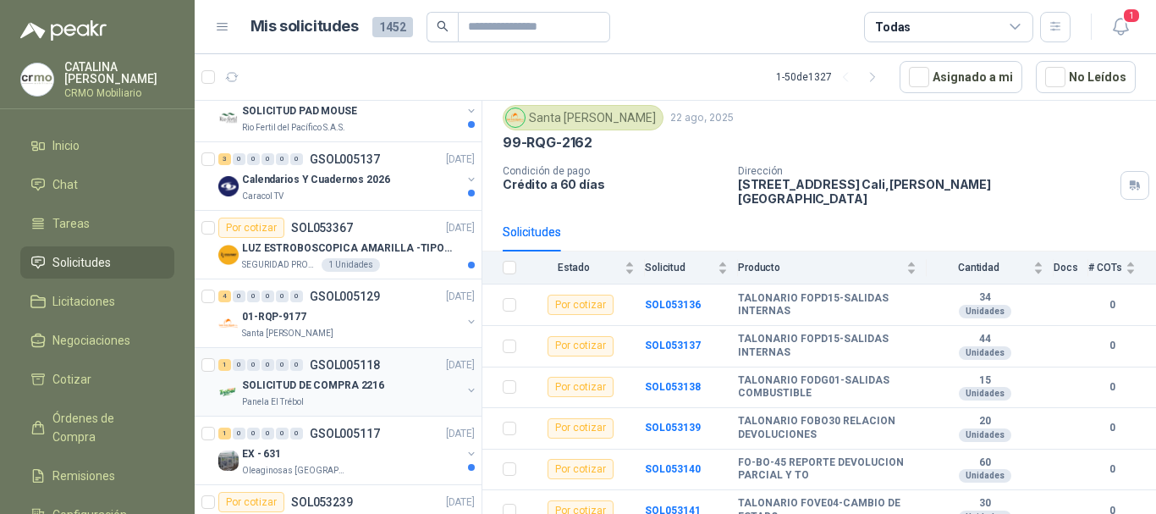
scroll to position [846, 0]
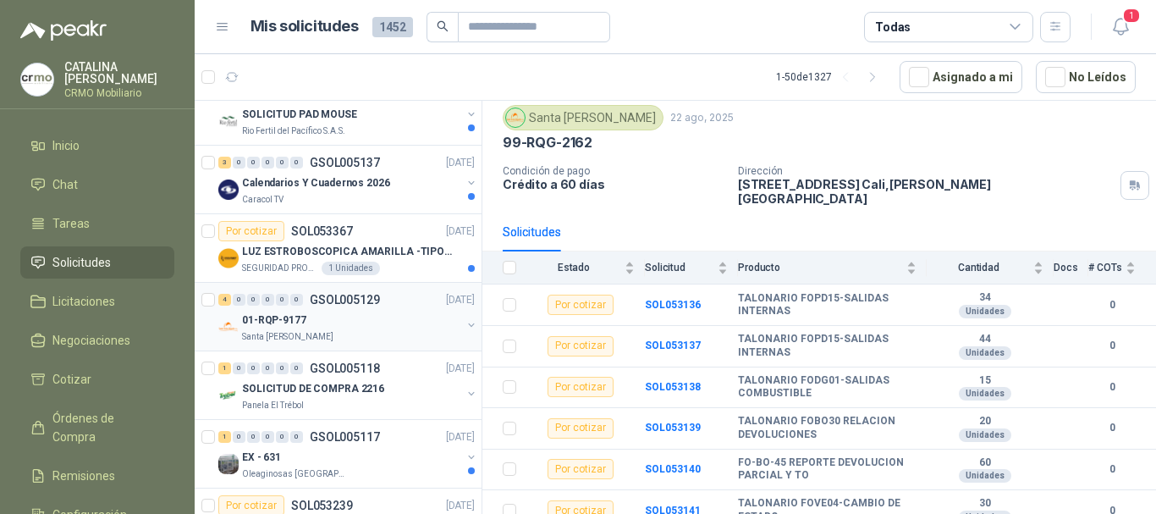
click at [332, 329] on div "01-RQP-9177" at bounding box center [351, 320] width 219 height 20
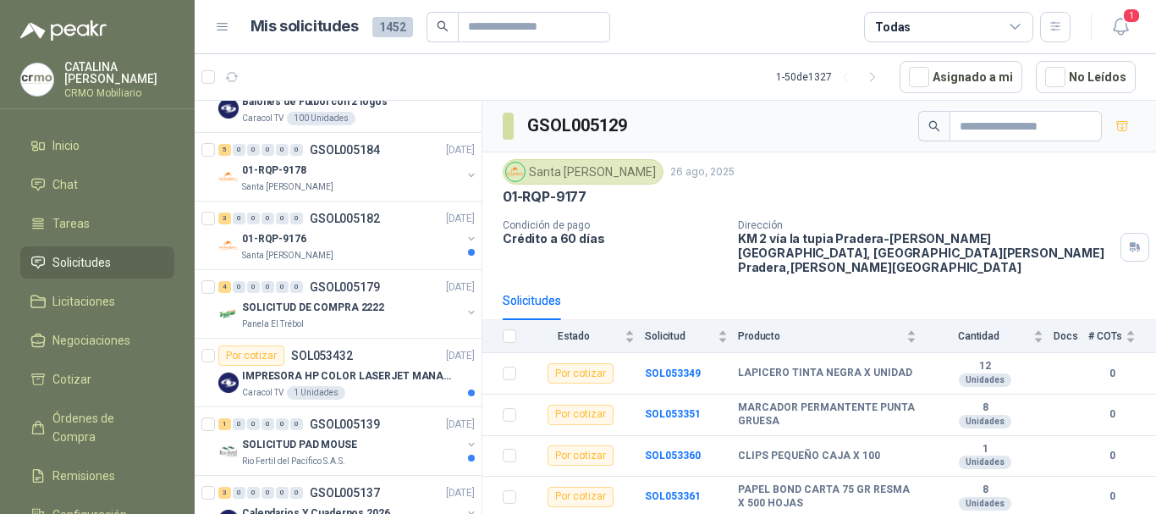
scroll to position [508, 0]
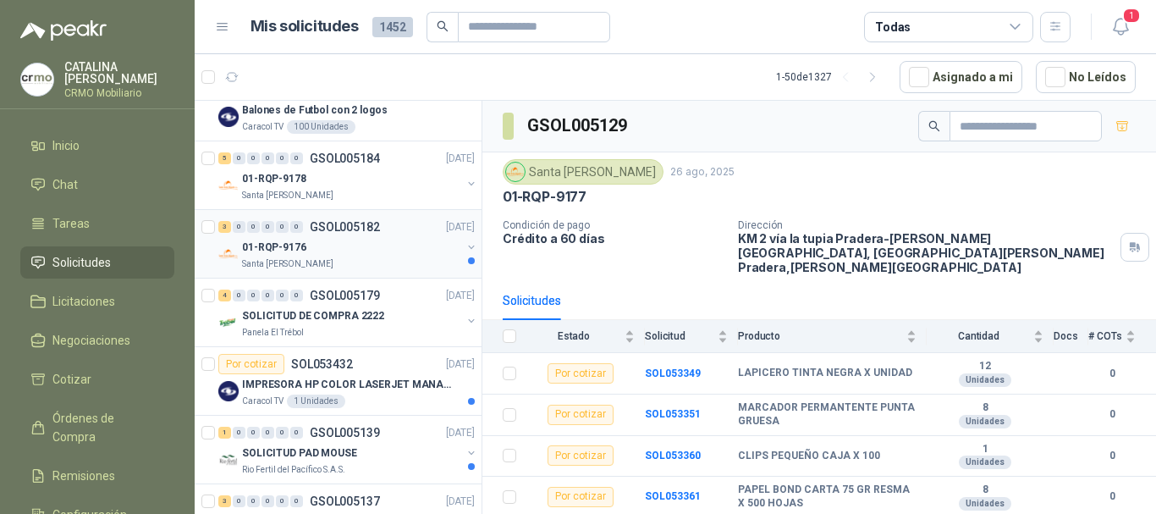
click at [295, 240] on p "01-RQP-9176" at bounding box center [274, 248] width 64 height 16
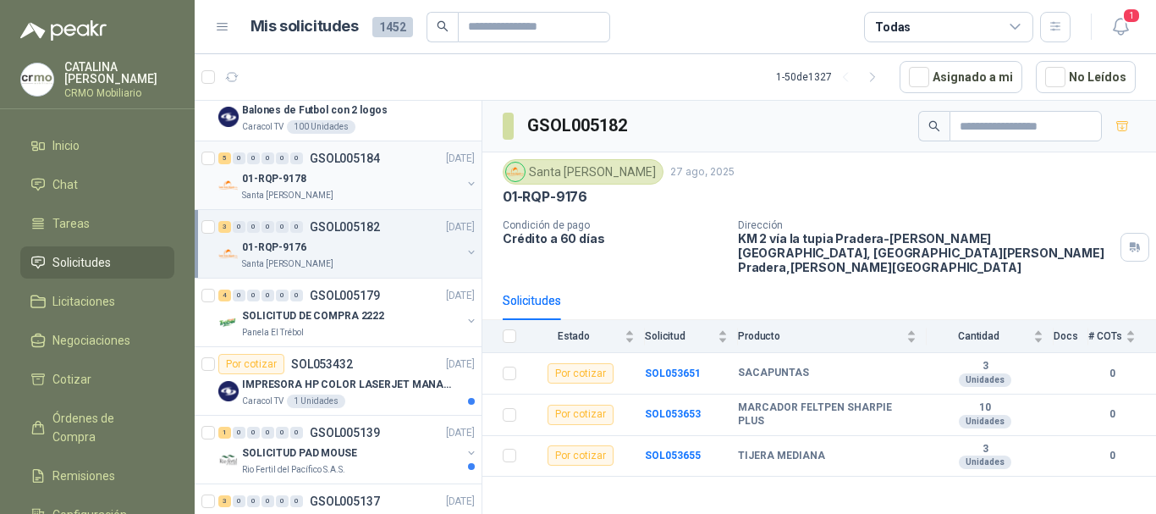
click at [321, 187] on div "01-RQP-9178" at bounding box center [351, 178] width 219 height 20
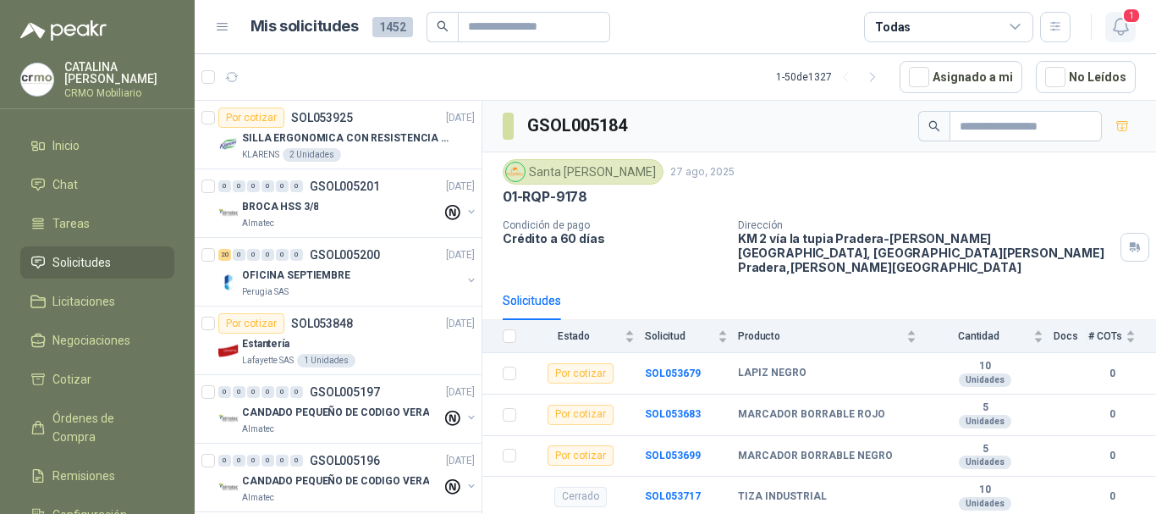
click at [1128, 24] on span "1" at bounding box center [1131, 16] width 19 height 16
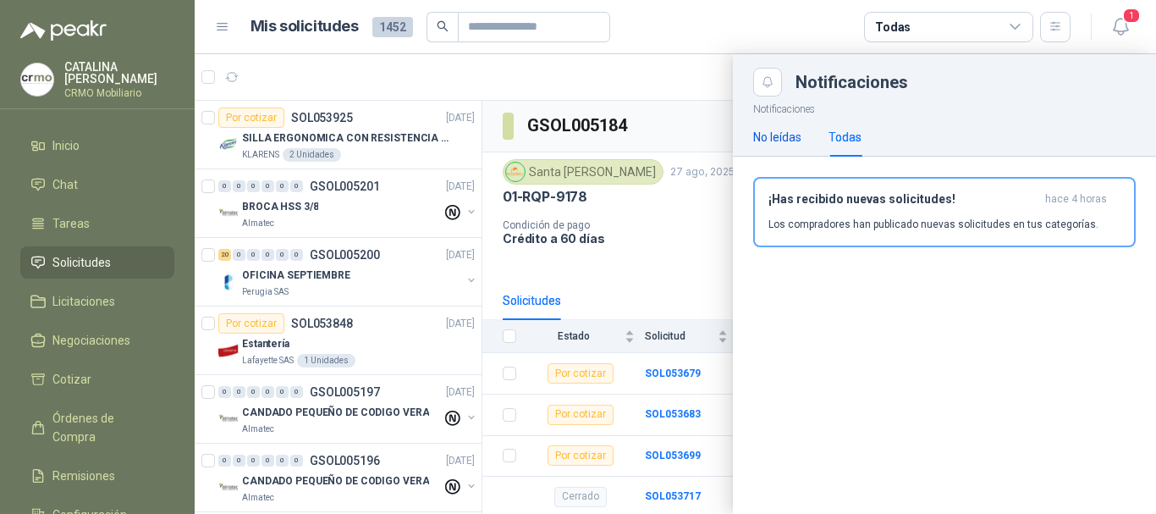
click at [791, 137] on div "No leídas" at bounding box center [777, 137] width 48 height 19
click at [855, 135] on div "Todas" at bounding box center [845, 137] width 33 height 19
click at [1120, 32] on icon "button" at bounding box center [1120, 26] width 21 height 21
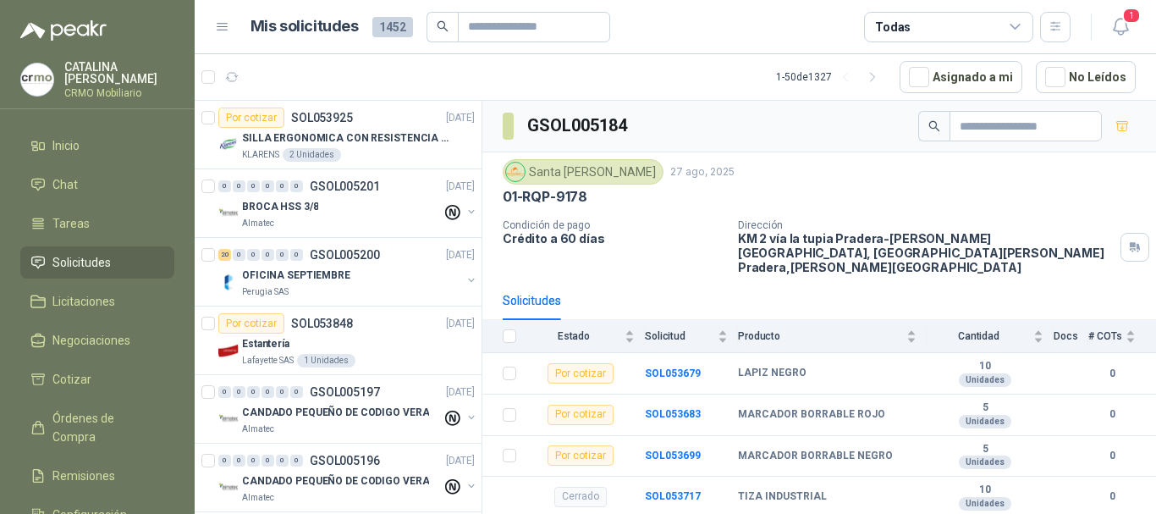
click at [122, 267] on li "Solicitudes" at bounding box center [97, 262] width 134 height 19
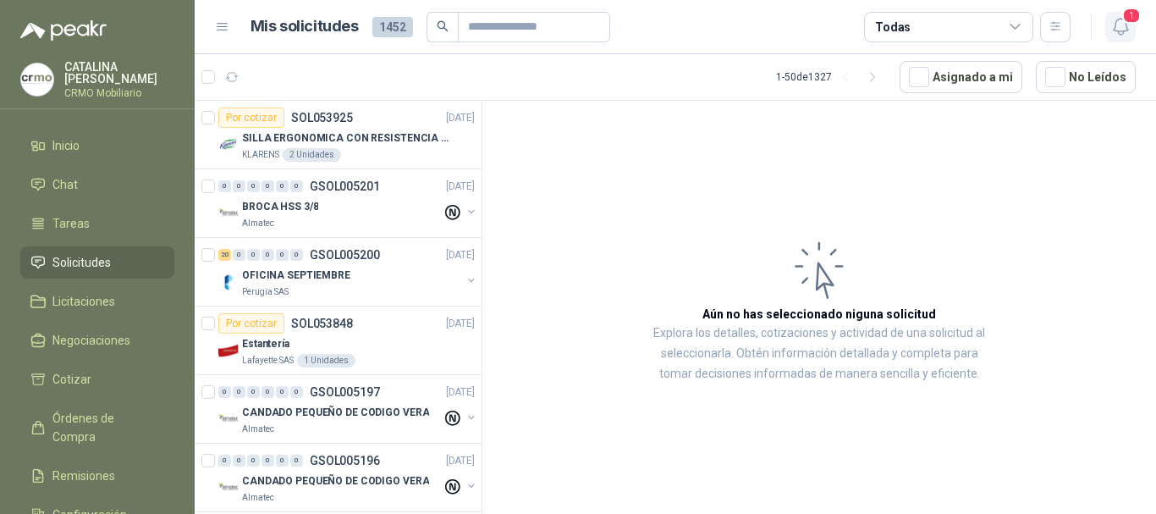
click at [1127, 19] on span "1" at bounding box center [1131, 16] width 19 height 16
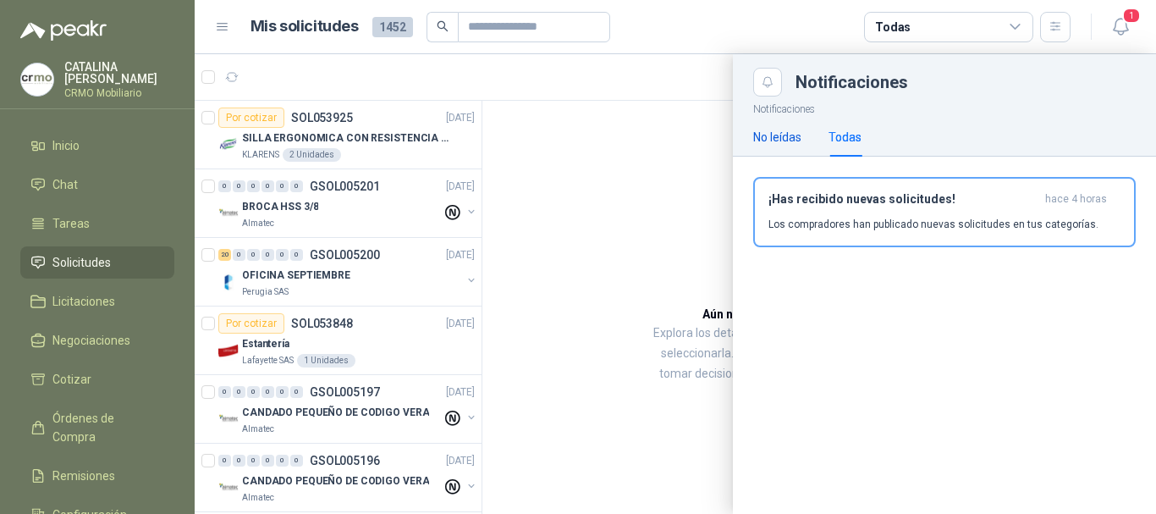
click at [802, 135] on div "No leídas" at bounding box center [777, 137] width 48 height 19
click at [848, 143] on div "Todas" at bounding box center [845, 137] width 33 height 19
click at [644, 262] on div at bounding box center [676, 284] width 962 height 460
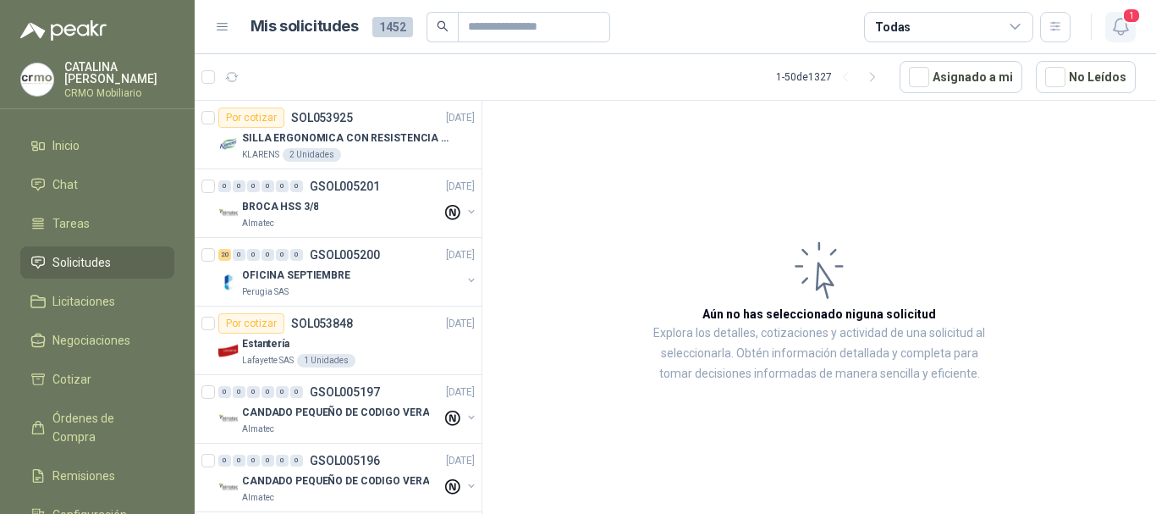
click at [1121, 34] on icon "button" at bounding box center [1120, 26] width 21 height 21
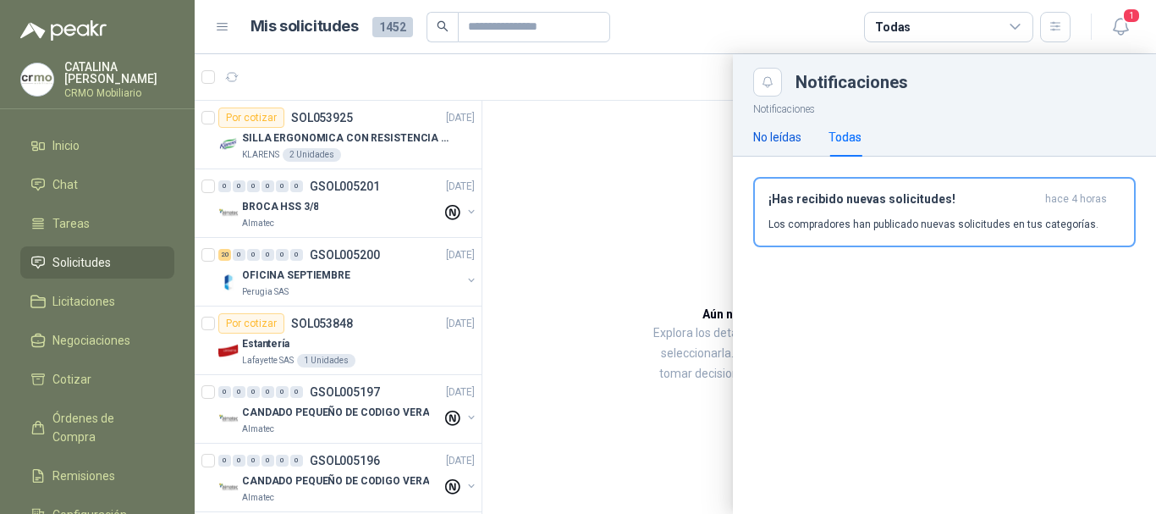
click at [768, 141] on div "No leídas" at bounding box center [777, 137] width 48 height 19
click at [847, 139] on div "Todas" at bounding box center [845, 137] width 33 height 19
click at [636, 179] on div at bounding box center [676, 284] width 962 height 460
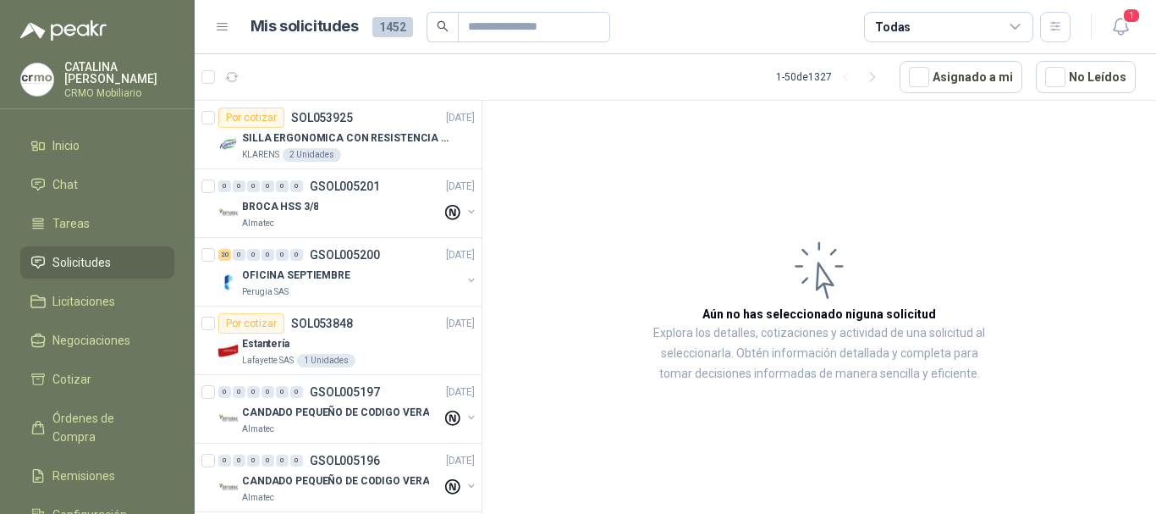
click at [596, 231] on article "Aún no has seleccionado niguna solicitud Explora los detalles, cotizaciones y a…" at bounding box center [819, 310] width 674 height 419
